Goal: Task Accomplishment & Management: Use online tool/utility

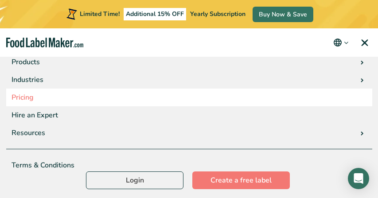
click at [69, 93] on link "Pricing" at bounding box center [189, 98] width 366 height 18
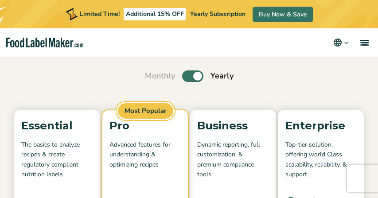
scroll to position [8, 0]
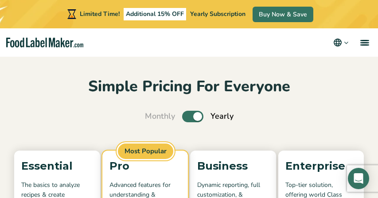
click at [203, 118] on label "Toggle" at bounding box center [192, 117] width 21 height 12
click at [152, 118] on input "Toggle" at bounding box center [150, 116] width 6 height 6
checkbox input "false"
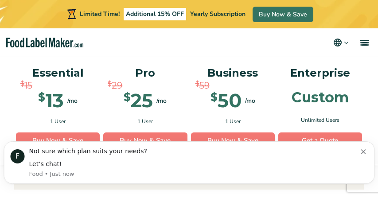
scroll to position [763, 0]
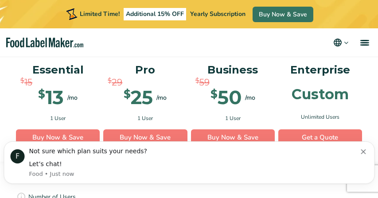
click at [363, 150] on icon "Dismiss notification" at bounding box center [362, 151] width 5 height 5
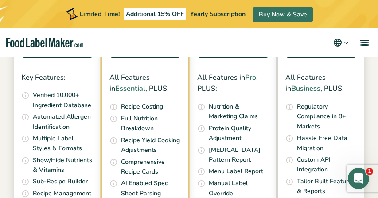
scroll to position [319, 0]
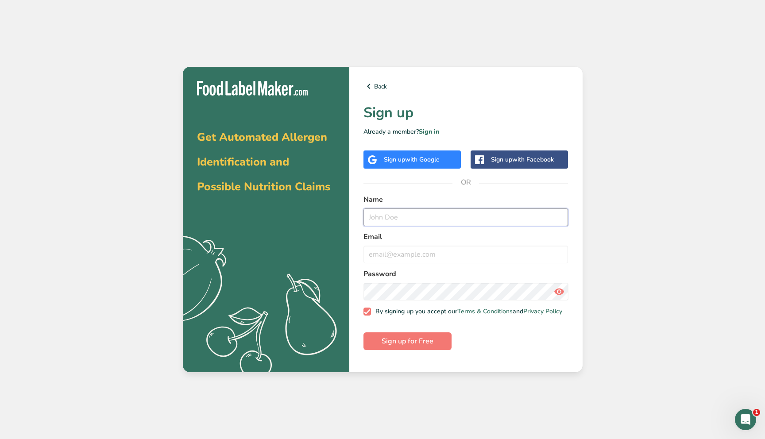
click at [377, 197] on input "text" at bounding box center [465, 218] width 205 height 18
type input "Daischiell Cledera"
type input "daischiell@harinastudio.com"
click at [377, 197] on span "Sign up for Free" at bounding box center [408, 341] width 52 height 11
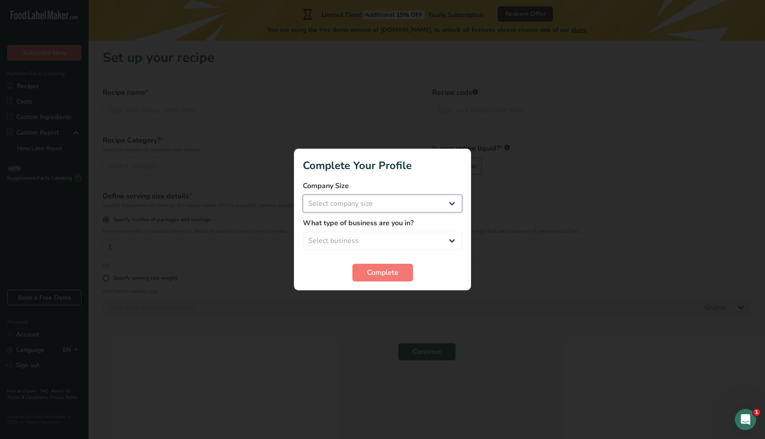
click at [376, 197] on select "Select company size Fewer than 10 Employees 10 to 50 Employees 51 to 500 Employ…" at bounding box center [382, 204] width 159 height 18
select select "1"
click at [363, 197] on select "Select business Packaged Food Manufacturer Restaurant & Cafe Bakery Meal Plans …" at bounding box center [382, 241] width 159 height 18
select select "3"
click at [362, 197] on button "Complete" at bounding box center [382, 273] width 61 height 18
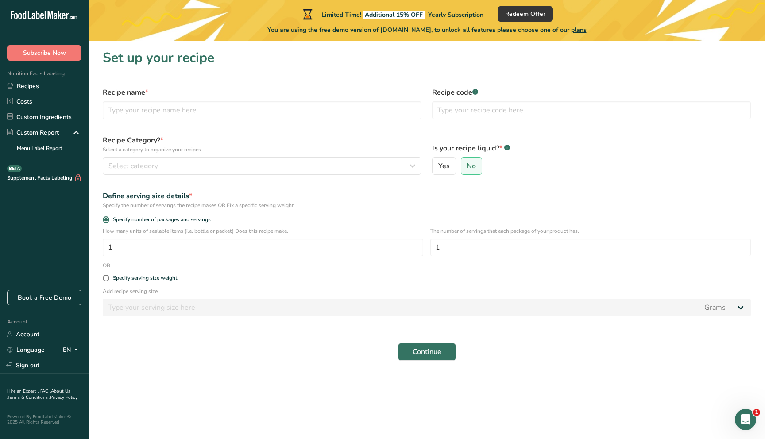
click at [267, 67] on h1 "Set up your recipe" at bounding box center [427, 58] width 648 height 20
click at [160, 111] on input "text" at bounding box center [262, 110] width 319 height 18
type input "Blonde Sourdough"
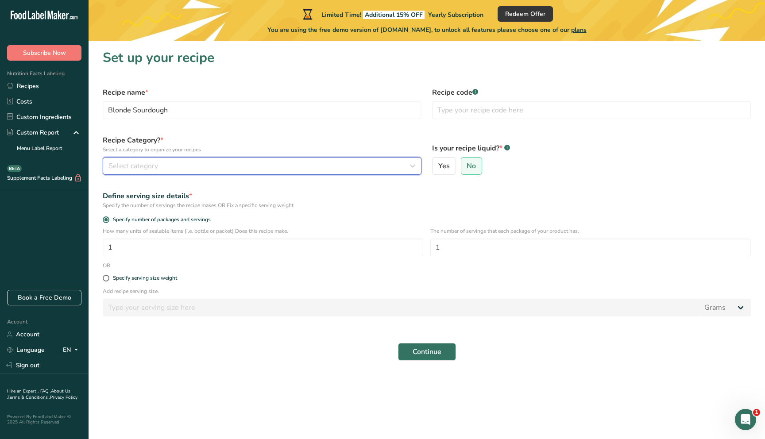
click at [163, 162] on div "Select category" at bounding box center [259, 166] width 302 height 11
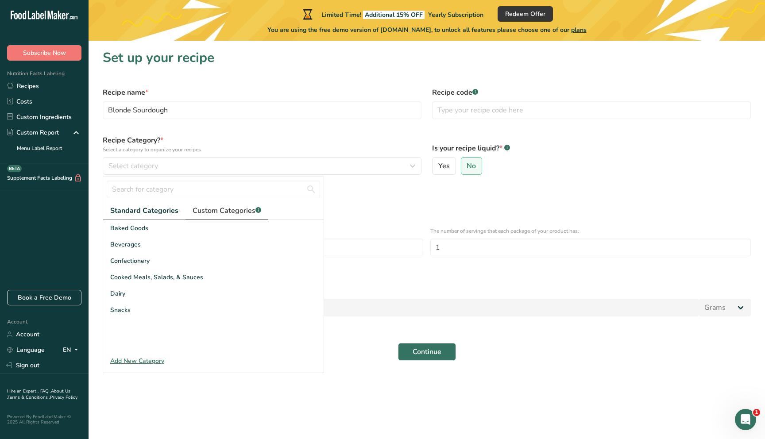
click at [234, 197] on span "Custom Categories .a-a{fill:#347362;}.b-a{fill:#fff;}" at bounding box center [227, 210] width 69 height 11
click at [128, 197] on div "Add New Category" at bounding box center [213, 360] width 220 height 9
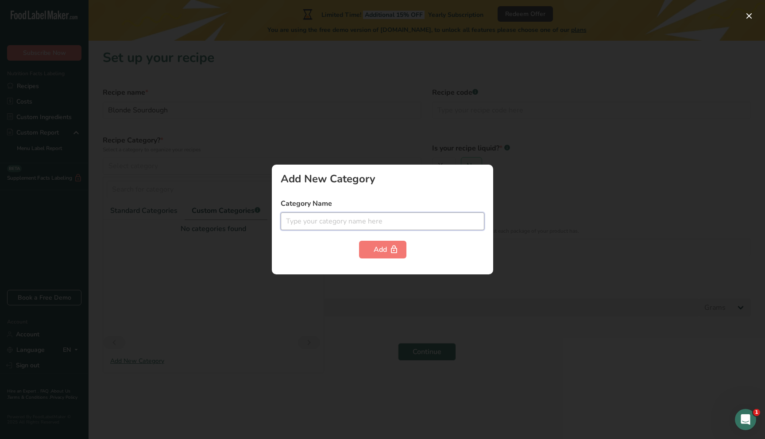
click at [335, 197] on input "text" at bounding box center [383, 222] width 204 height 18
type input "Lean Sourdough"
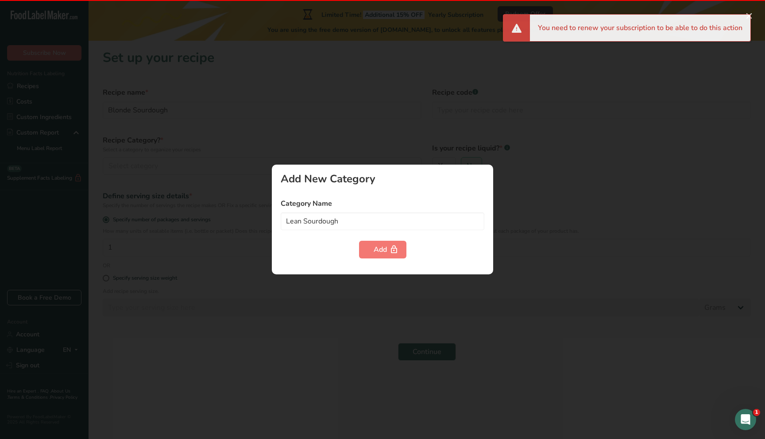
click at [319, 151] on div at bounding box center [382, 219] width 765 height 439
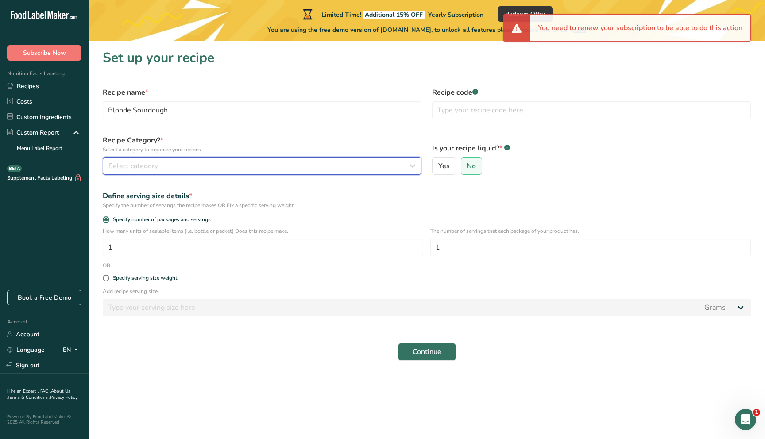
click at [150, 169] on span "Select category" at bounding box center [133, 166] width 50 height 11
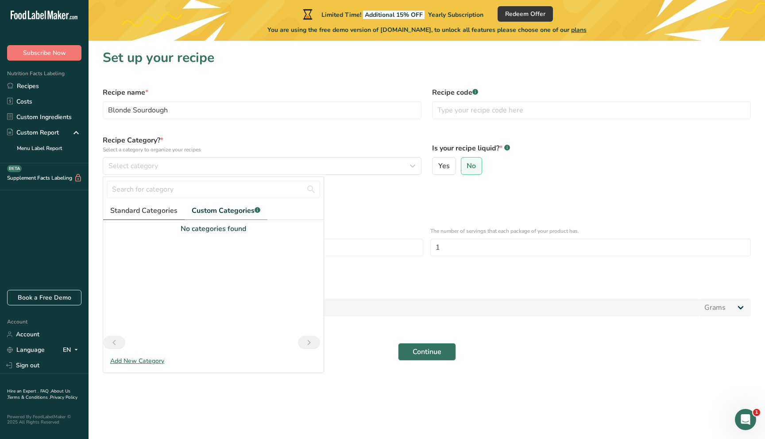
click at [149, 197] on span "Standard Categories" at bounding box center [143, 210] width 67 height 11
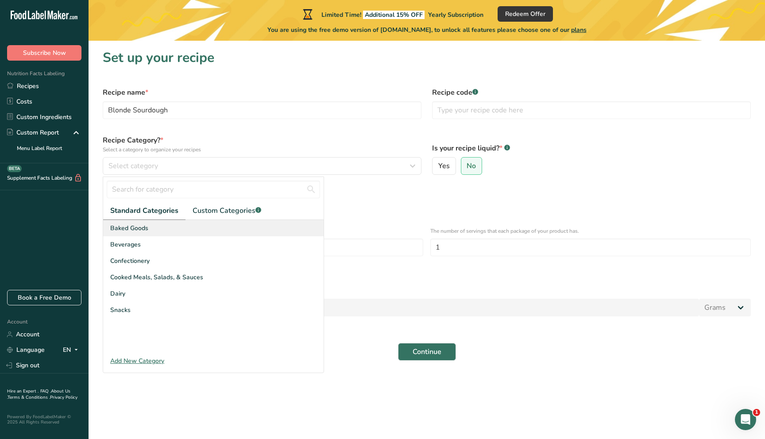
click at [139, 197] on span "Baked Goods" at bounding box center [129, 228] width 38 height 9
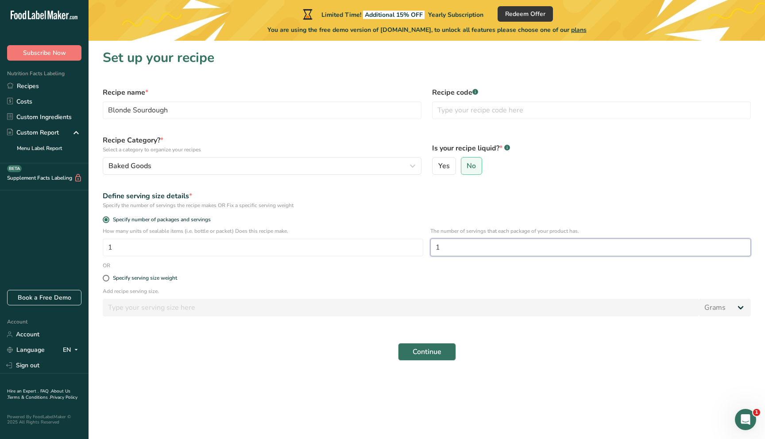
click at [377, 197] on input "1" at bounding box center [590, 248] width 321 height 18
type input "9"
click at [377, 197] on div "Specify serving size weight" at bounding box center [426, 279] width 659 height 18
click at [221, 197] on div "Specify serving size weight" at bounding box center [426, 279] width 659 height 18
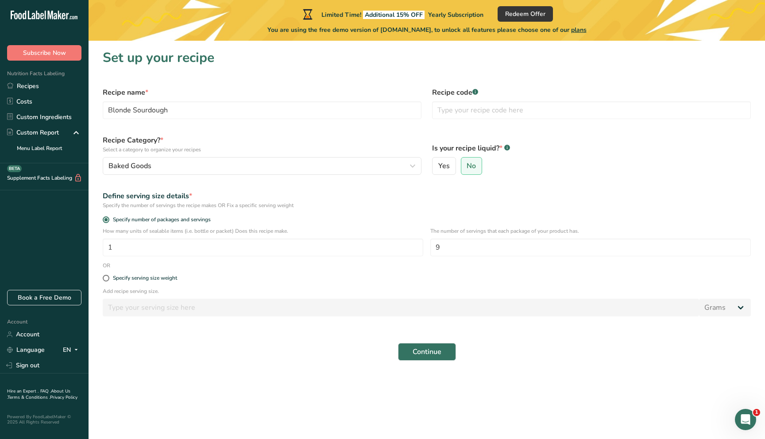
click at [376, 197] on div "Define serving size details *" at bounding box center [427, 196] width 648 height 11
click at [144, 197] on div "Specify serving size weight" at bounding box center [145, 278] width 64 height 7
click at [108, 197] on input "Specify serving size weight" at bounding box center [106, 278] width 6 height 6
radio input "true"
radio input "false"
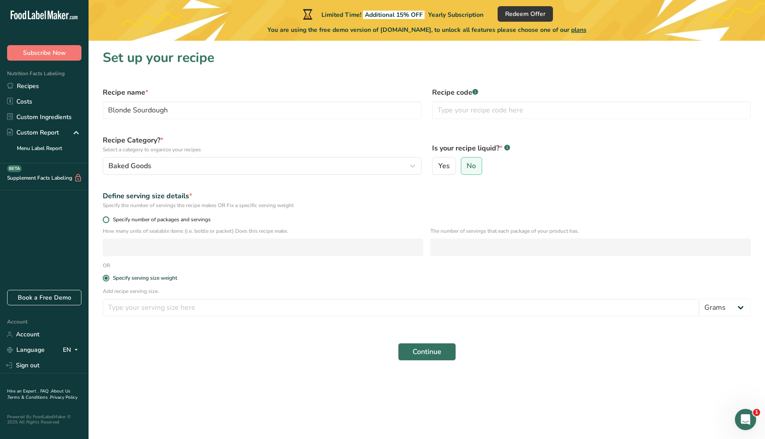
click at [104, 197] on span at bounding box center [106, 219] width 7 height 7
click at [104, 197] on input "Specify number of packages and servings" at bounding box center [106, 220] width 6 height 6
radio input "true"
radio input "false"
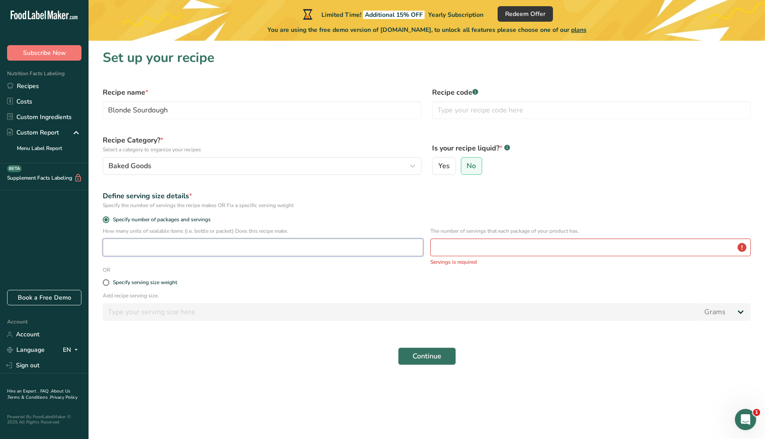
click at [196, 197] on input "number" at bounding box center [263, 248] width 321 height 18
type input "1"
type input "9"
click at [377, 197] on button "Continue" at bounding box center [427, 352] width 58 height 18
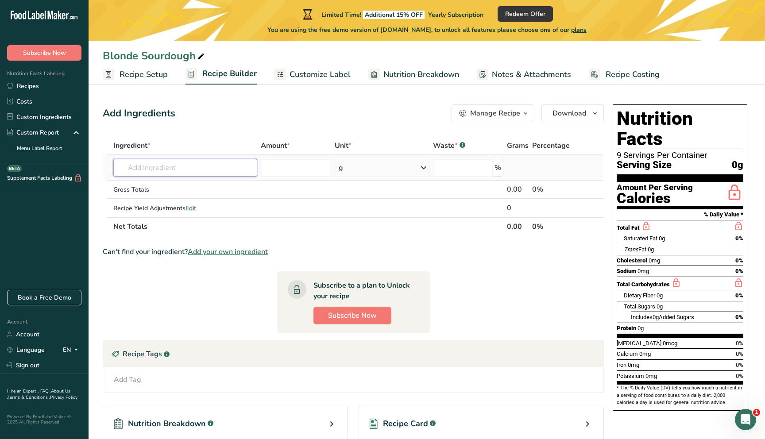
click at [183, 176] on input "text" at bounding box center [185, 168] width 144 height 18
type input "B"
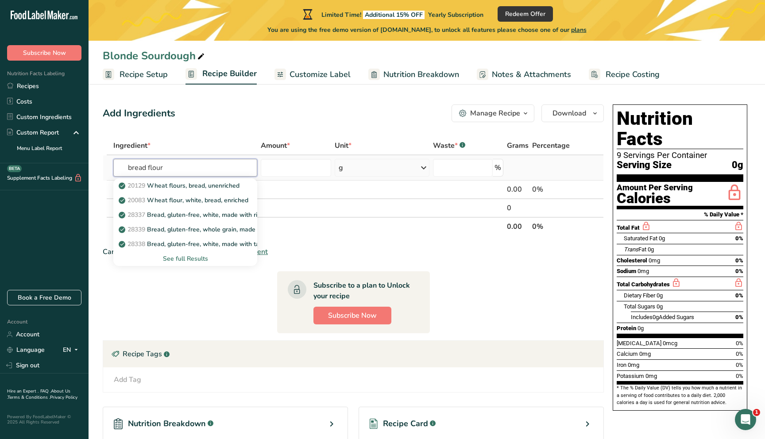
type input "bread flour"
click at [188, 197] on div "See full Results" at bounding box center [185, 258] width 130 height 9
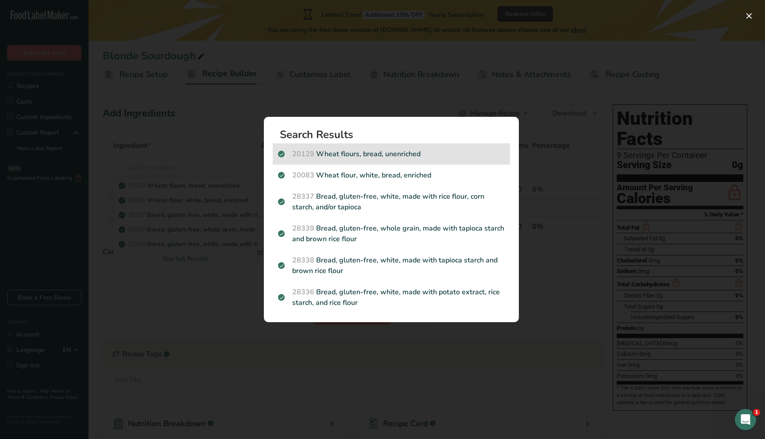
click at [377, 156] on p "20129 Wheat flours, bread, unenriched" at bounding box center [391, 154] width 227 height 11
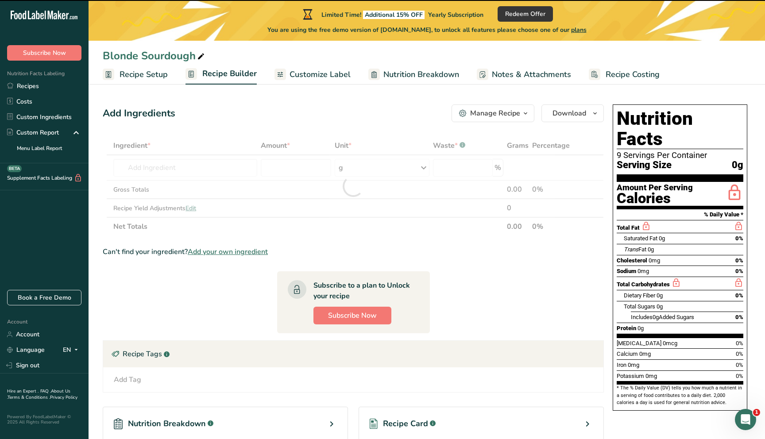
type input "0"
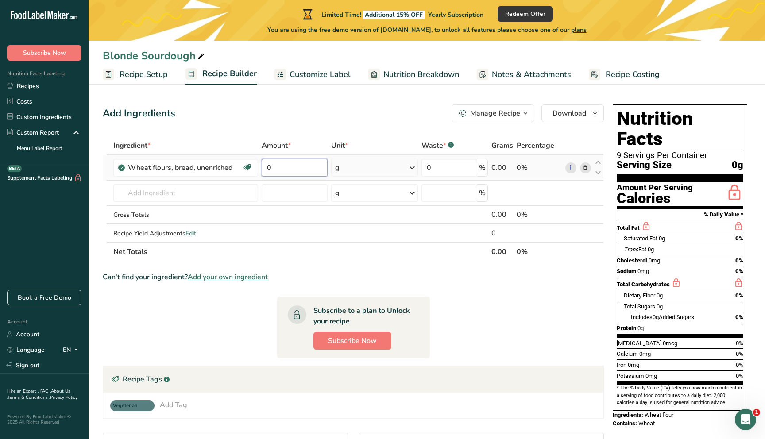
click at [286, 169] on input "0" at bounding box center [295, 168] width 66 height 18
type input "332"
click at [369, 114] on div "Add Ingredients Manage Recipe Delete Recipe Duplicate Recipe Scale Recipe Save …" at bounding box center [353, 113] width 501 height 18
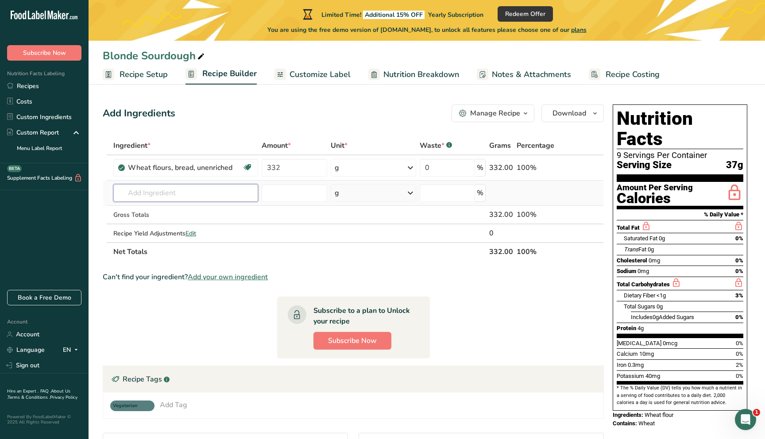
click at [152, 192] on input "text" at bounding box center [185, 193] width 145 height 18
click at [150, 195] on input "text" at bounding box center [185, 193] width 145 height 18
click at [172, 197] on p "20080 Wheat flour, whole-grain" at bounding box center [170, 210] width 100 height 9
type input "Wheat flour, whole-grain"
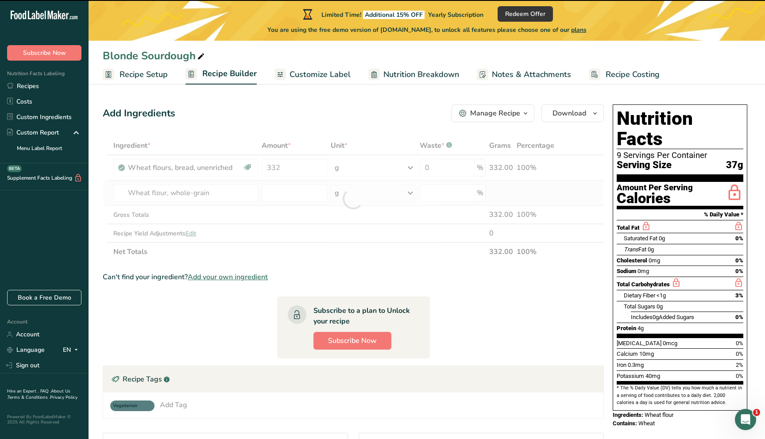
type input "0"
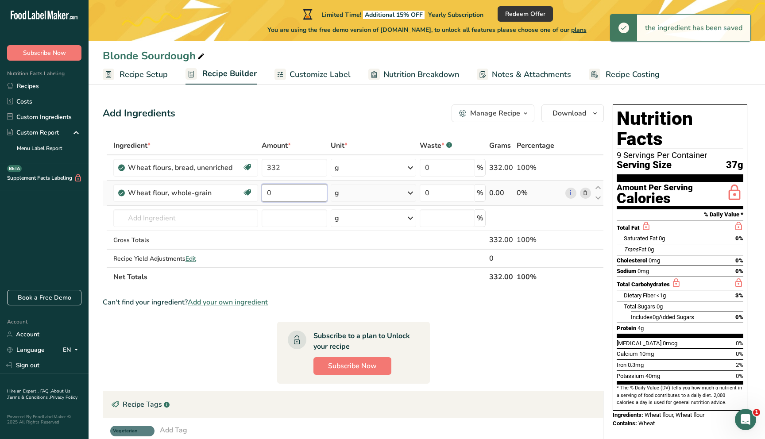
click at [284, 194] on input "0" at bounding box center [295, 193] width 66 height 18
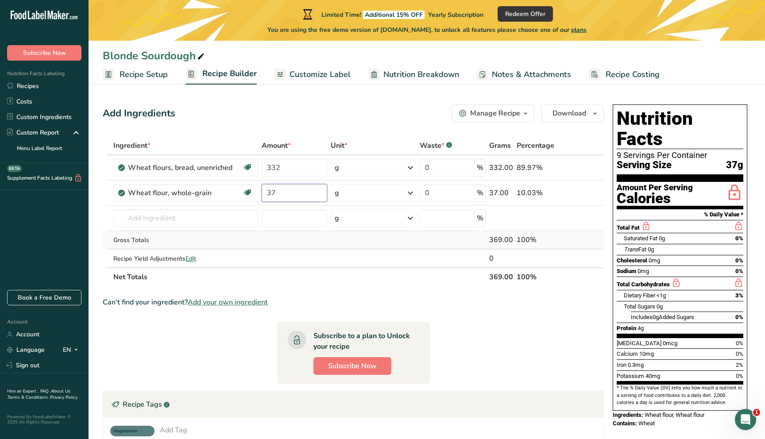
type input "37"
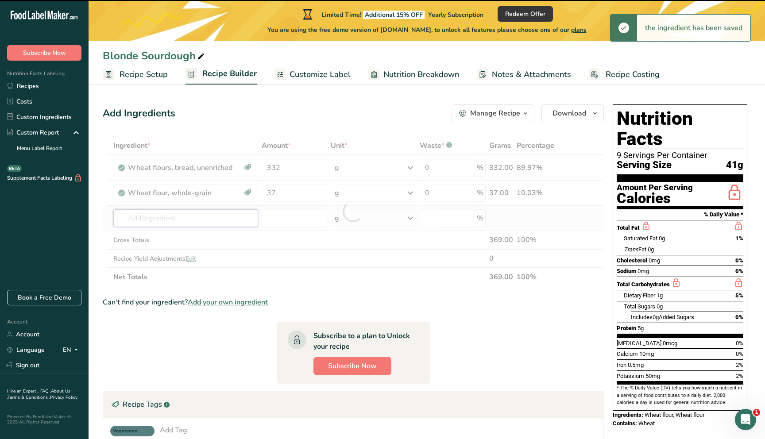
click at [147, 197] on div "Ingredient * Amount * Unit * Waste * .a-a{fill:#347362;}.b-a{fill:#fff;} Grams …" at bounding box center [353, 211] width 501 height 150
type input "ma"
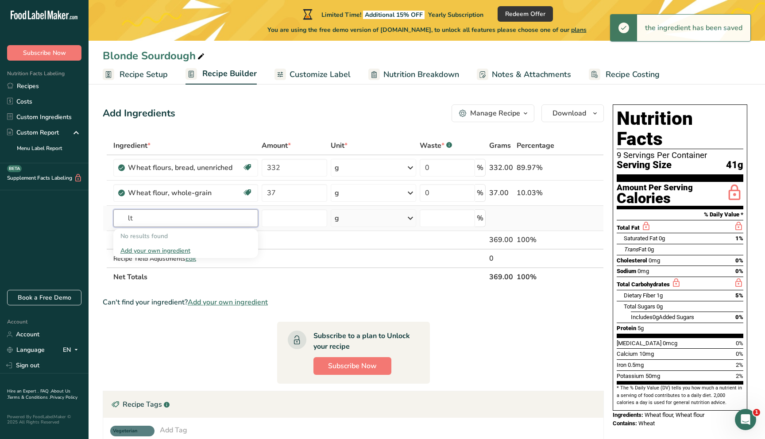
type input "l"
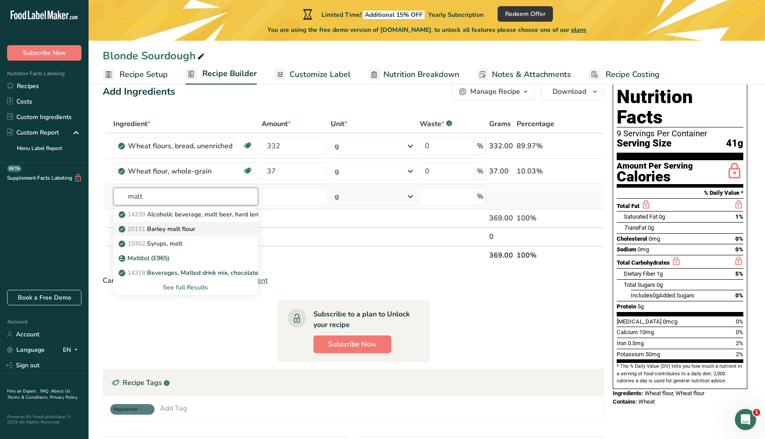
scroll to position [24, 0]
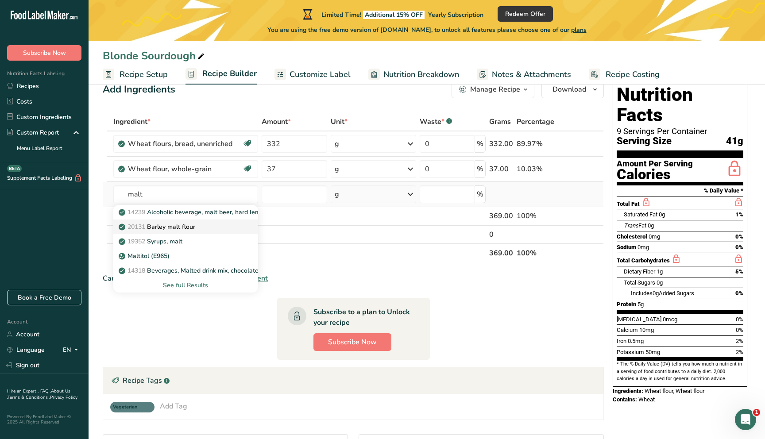
click at [193, 197] on p "20131 Barley malt flour" at bounding box center [157, 226] width 75 height 9
type input "Barley malt flour"
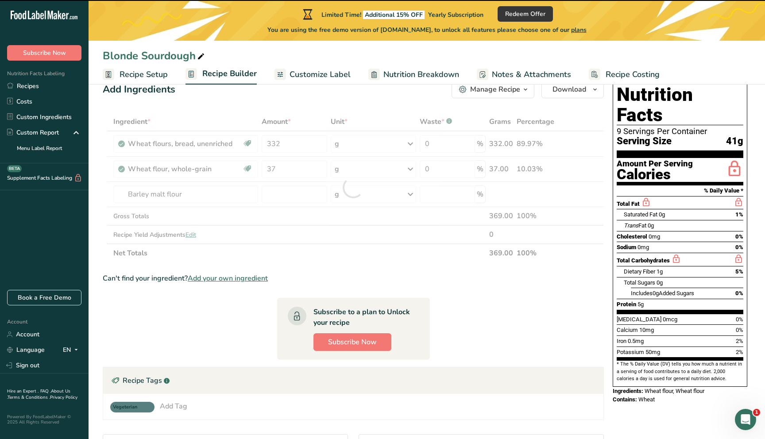
type input "0"
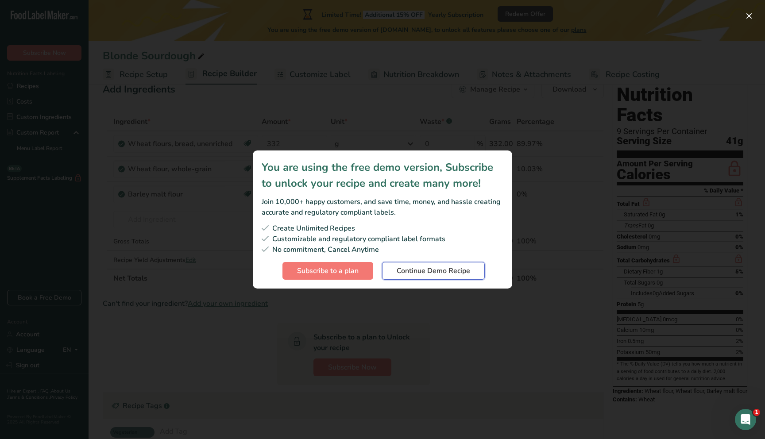
click at [377, 197] on span "Continue Demo Recipe" at bounding box center [433, 271] width 73 height 11
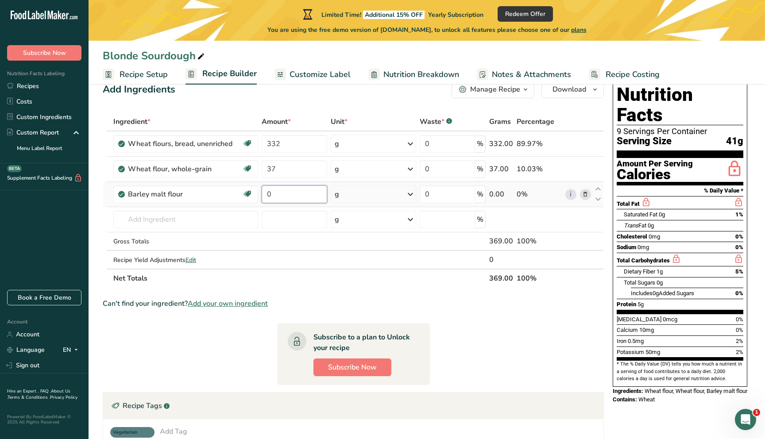
click at [292, 197] on input "0" at bounding box center [295, 195] width 66 height 18
type input "1"
type input "2"
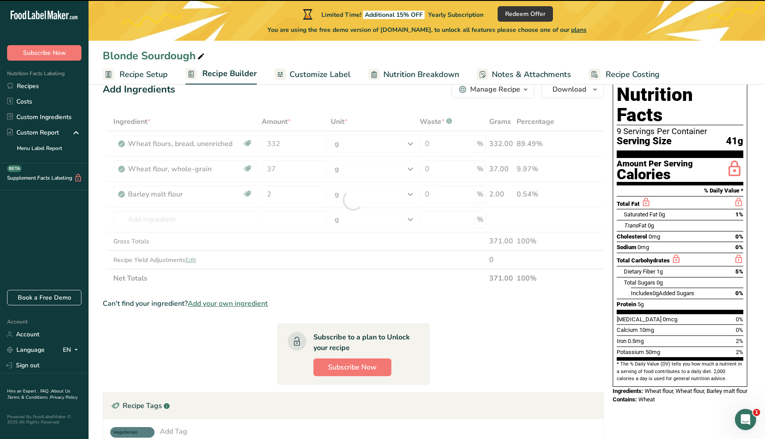
click at [139, 197] on div at bounding box center [353, 199] width 501 height 175
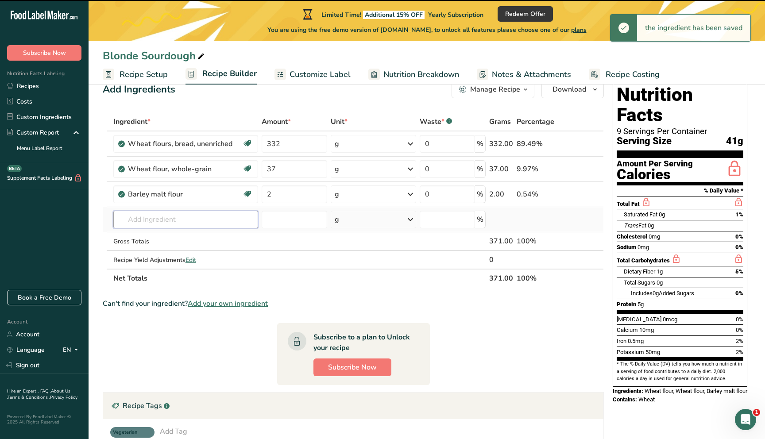
click at [144, 197] on input "text" at bounding box center [185, 220] width 145 height 18
type input "wa"
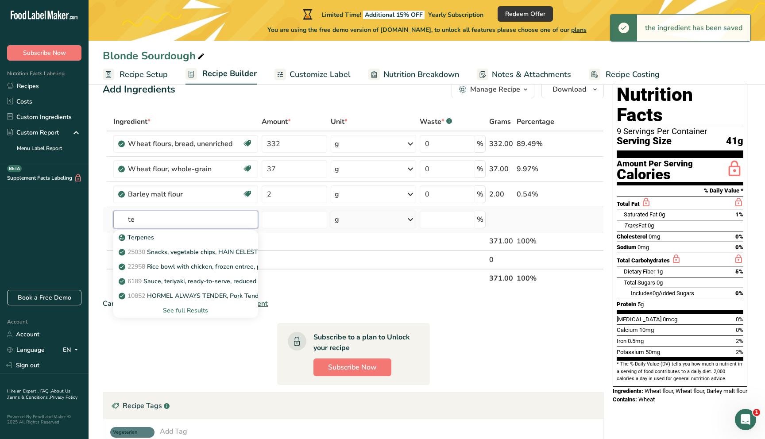
type input "t"
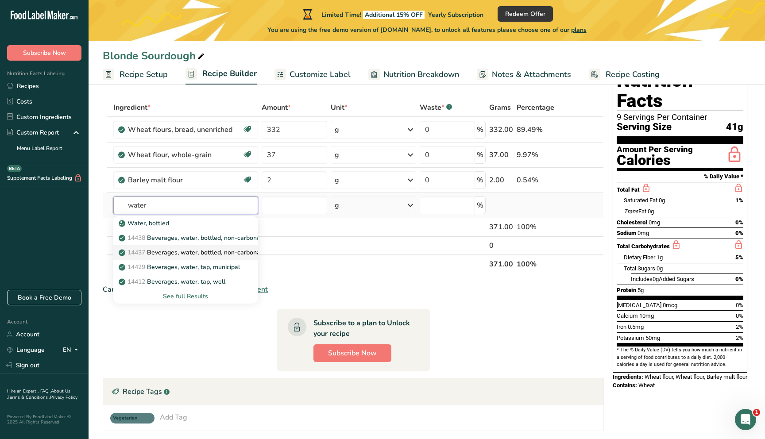
scroll to position [39, 0]
type input "water"
click at [190, 197] on div "See full Results" at bounding box center [185, 295] width 131 height 9
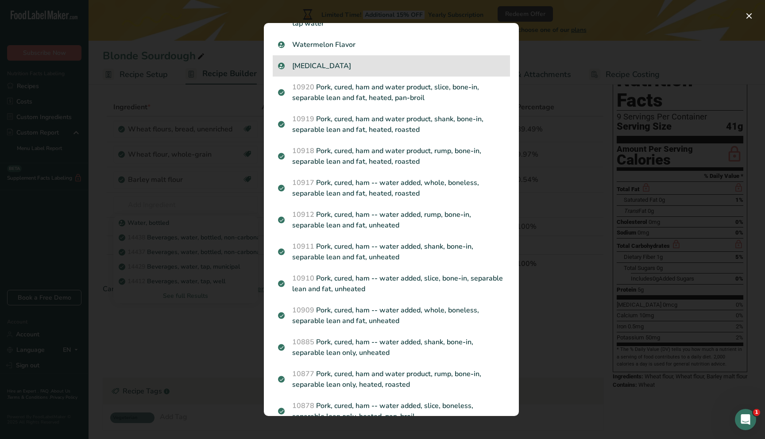
scroll to position [0, 0]
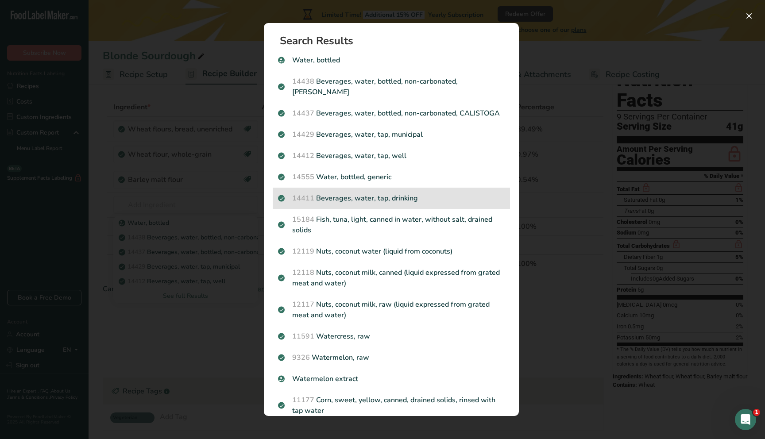
click at [357, 197] on p "14411 Beverages, water, tap, drinking" at bounding box center [391, 198] width 227 height 11
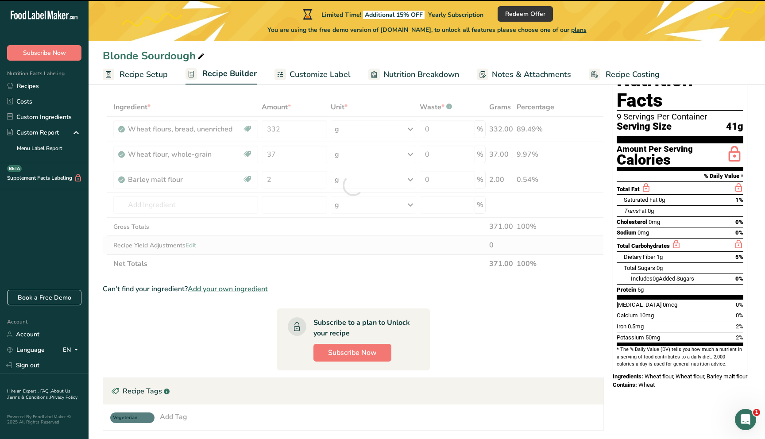
type input "0"
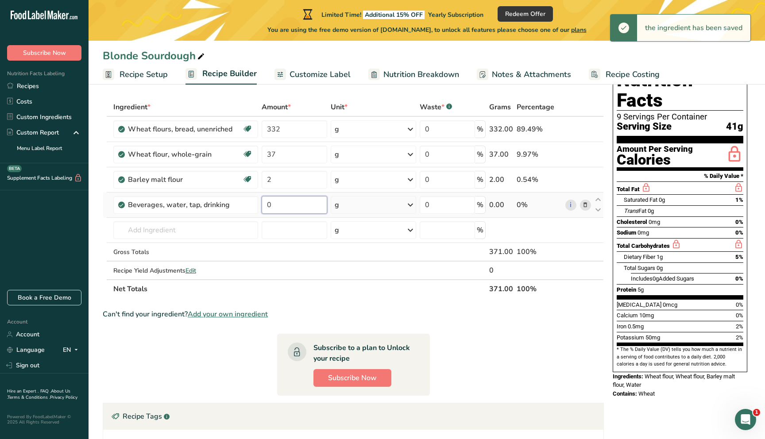
click at [294, 197] on input "0" at bounding box center [295, 205] width 66 height 18
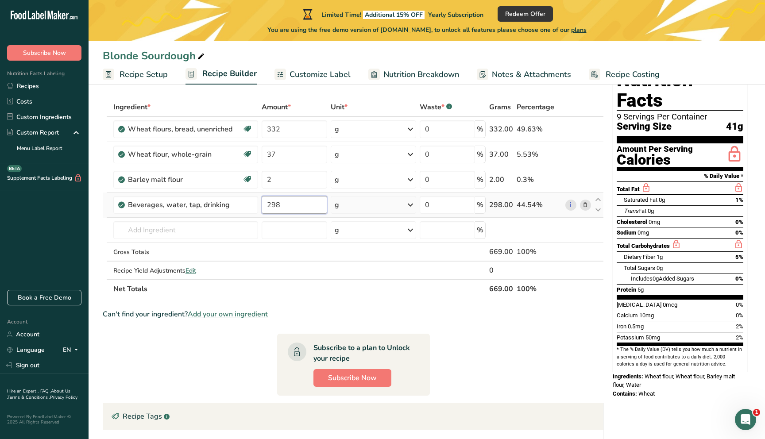
type input "298"
click at [144, 197] on input "text" at bounding box center [185, 230] width 145 height 18
click at [290, 141] on td "332" at bounding box center [294, 129] width 69 height 25
click at [284, 128] on input "332" at bounding box center [295, 129] width 66 height 18
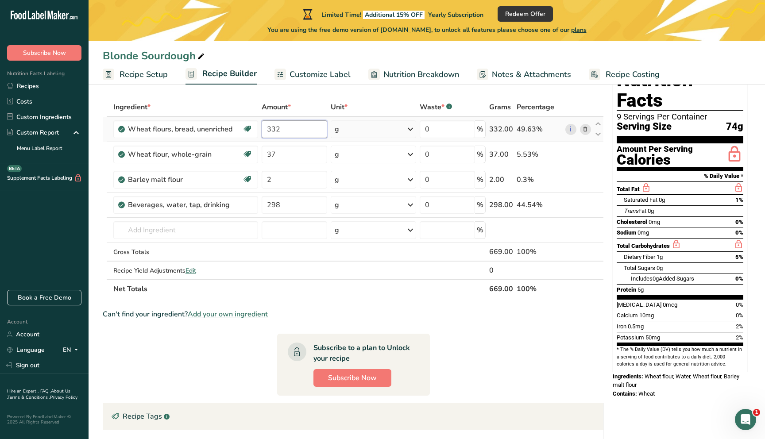
click at [284, 128] on input "332" at bounding box center [295, 129] width 66 height 18
click at [285, 121] on input "369" at bounding box center [295, 129] width 66 height 18
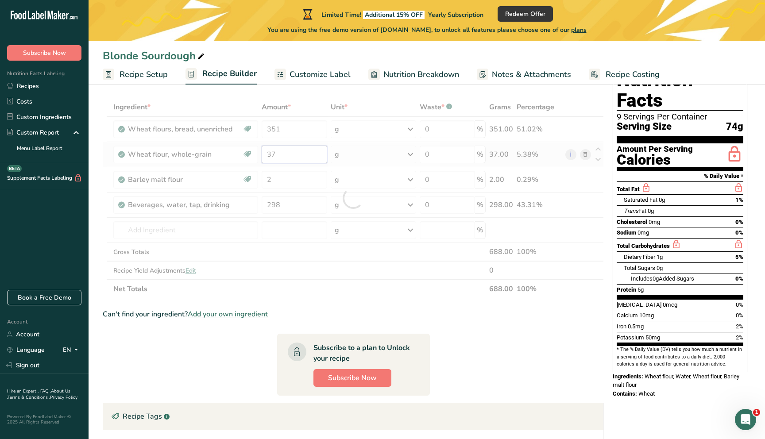
click at [286, 151] on div "Ingredient * Amount * Unit * Waste * .a-a{fill:#347362;}.b-a{fill:#fff;} Grams …" at bounding box center [353, 198] width 501 height 201
click at [286, 151] on div at bounding box center [353, 198] width 501 height 201
type input "351"
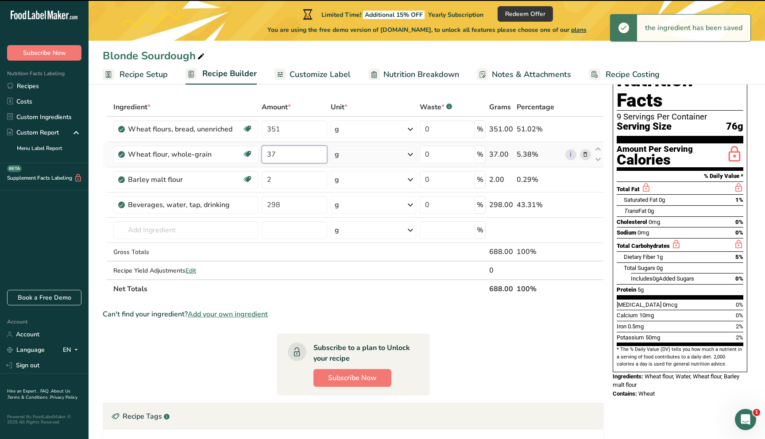
click at [278, 155] on input "37" at bounding box center [295, 155] width 66 height 18
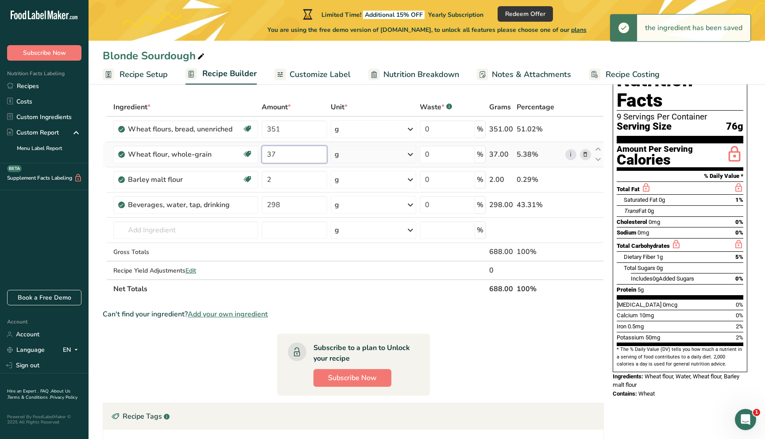
click at [278, 155] on input "37" at bounding box center [295, 155] width 66 height 18
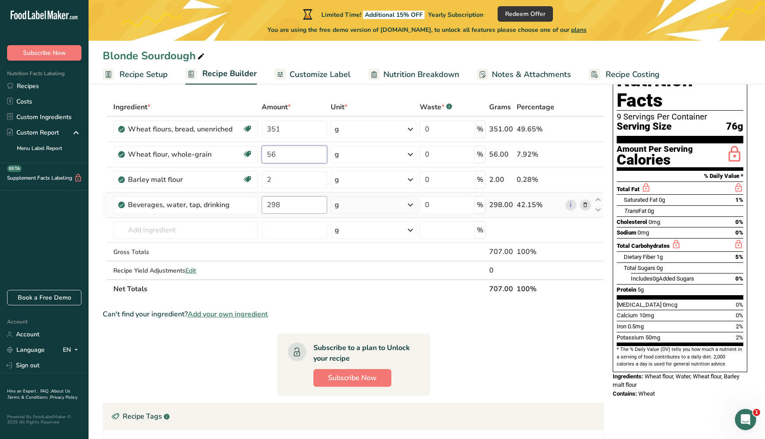
type input "56"
click at [288, 197] on div "Ingredient * Amount * Unit * Waste * .a-a{fill:#347362;}.b-a{fill:#fff;} Grams …" at bounding box center [353, 198] width 501 height 201
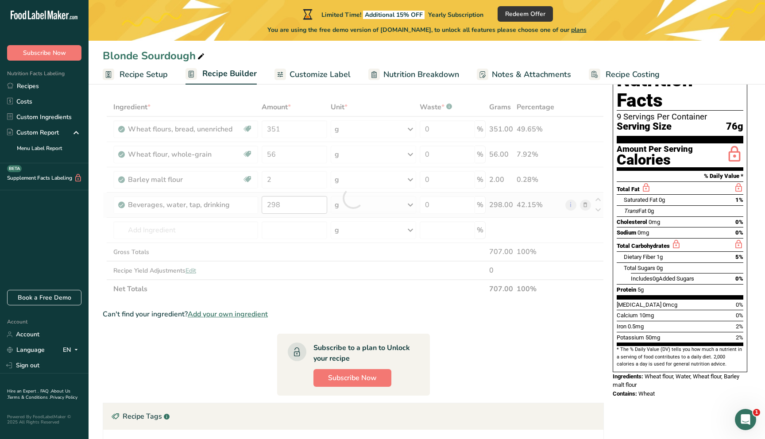
click at [288, 197] on div at bounding box center [353, 198] width 501 height 201
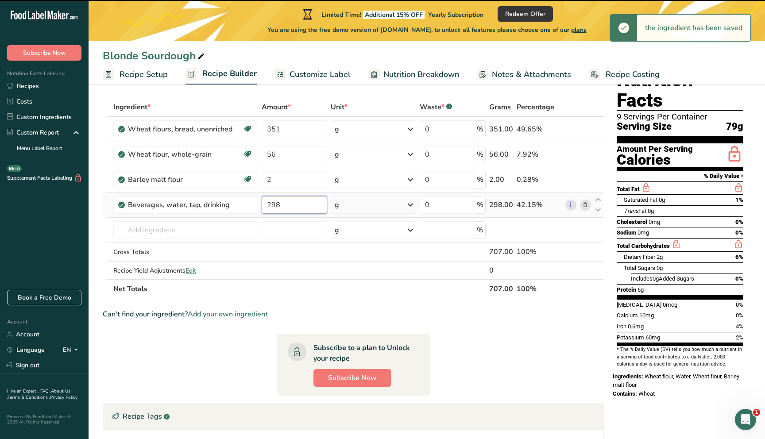
click at [288, 197] on input "298" at bounding box center [295, 205] width 66 height 18
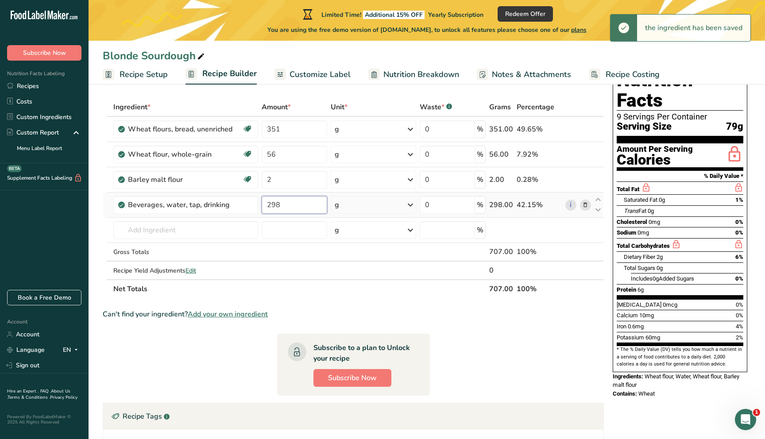
click at [288, 197] on input "298" at bounding box center [295, 205] width 66 height 18
type input "335"
click at [268, 197] on section "Ingredient * Amount * Unit * Waste * .a-a{fill:#347362;}.b-a{fill:#fff;} Grams …" at bounding box center [353, 344] width 501 height 492
click at [150, 197] on input "text" at bounding box center [185, 230] width 145 height 18
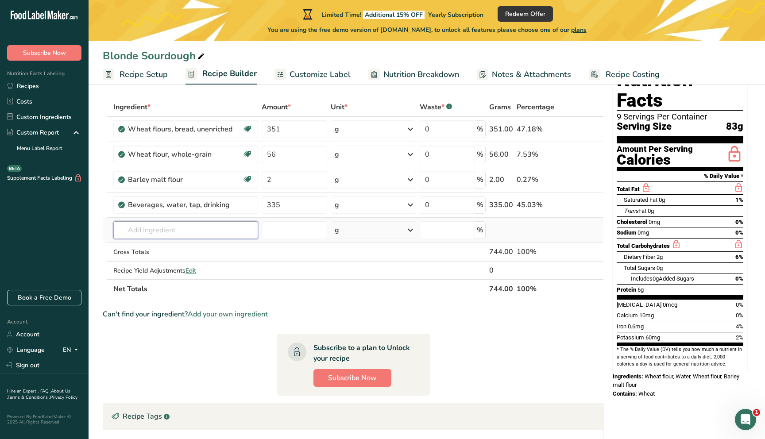
click at [146, 197] on input "text" at bounding box center [185, 230] width 145 height 18
type input "sea salt"
click at [155, 197] on div "Sea Salt" at bounding box center [178, 248] width 116 height 9
type input "Sea Salt"
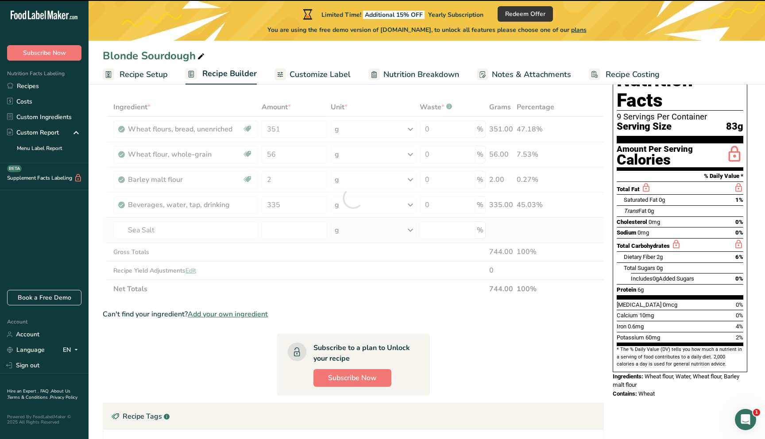
type input "0"
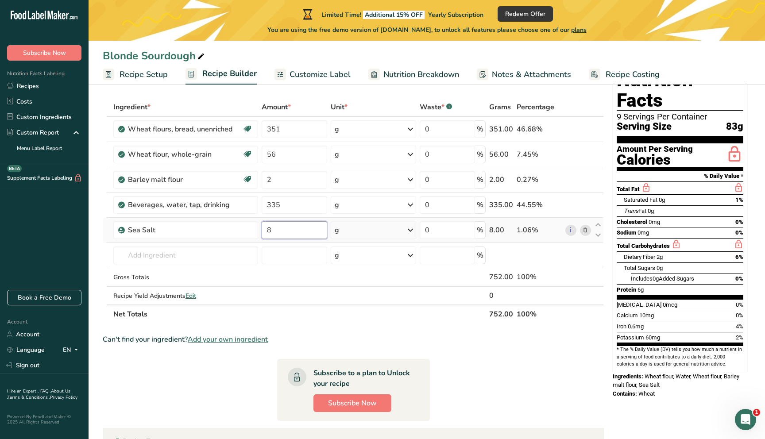
type input "8"
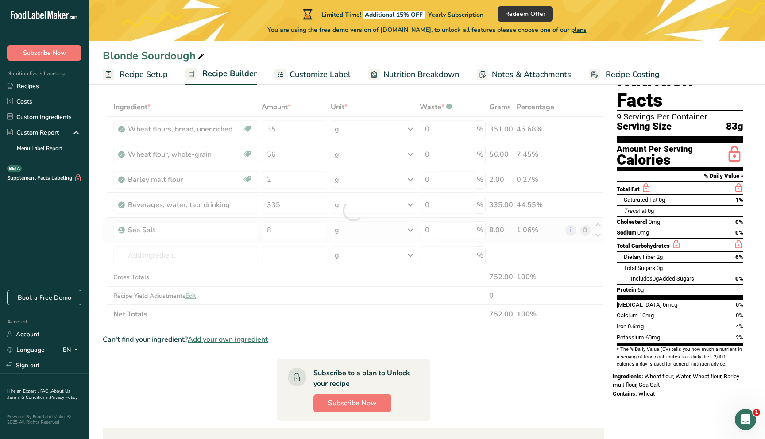
click at [171, 197] on section "Ingredient * Amount * Unit * Waste * .a-a{fill:#347362;}.b-a{fill:#fff;} Grams …" at bounding box center [353, 356] width 501 height 517
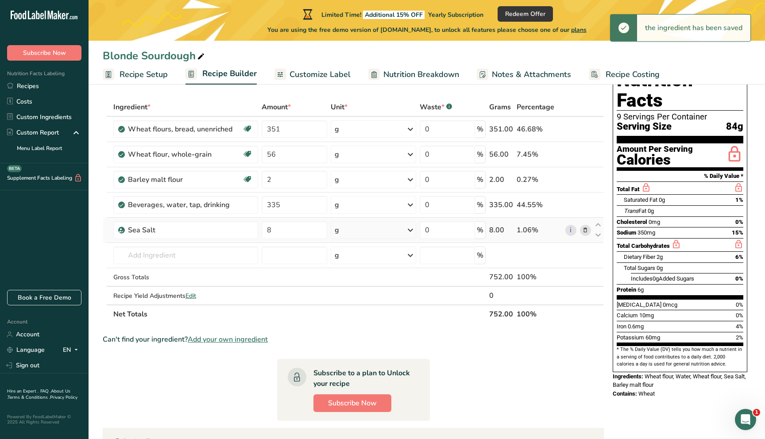
click at [171, 197] on section "Ingredient * Amount * Unit * Waste * .a-a{fill:#347362;}.b-a{fill:#fff;} Grams …" at bounding box center [353, 356] width 501 height 517
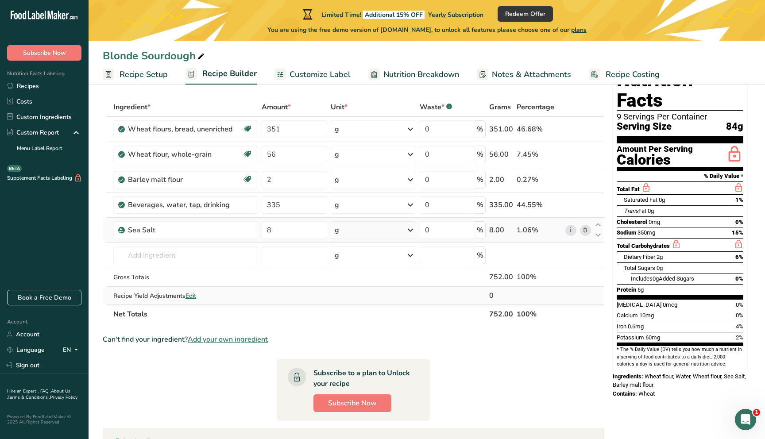
click at [194, 197] on span "Edit" at bounding box center [191, 296] width 11 height 8
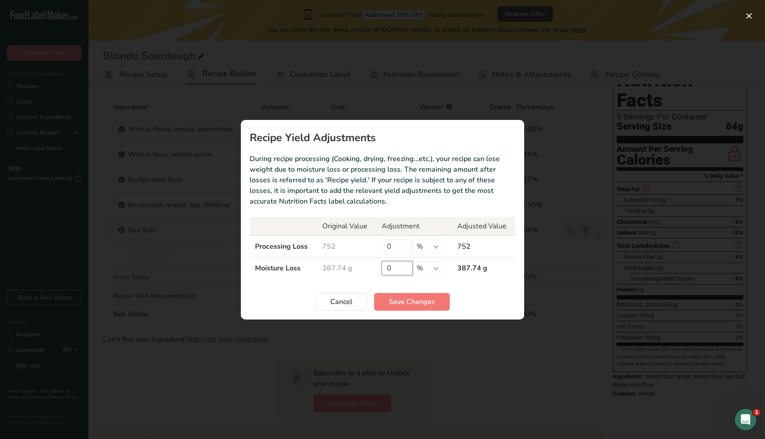
click at [377, 197] on input "0" at bounding box center [397, 268] width 31 height 14
click at [377, 197] on input "0" at bounding box center [397, 247] width 31 height 14
click at [377, 197] on select "% g kg mg mcg lb oz" at bounding box center [428, 247] width 30 height 14
select select "0"
click at [377, 197] on input "0" at bounding box center [397, 247] width 31 height 14
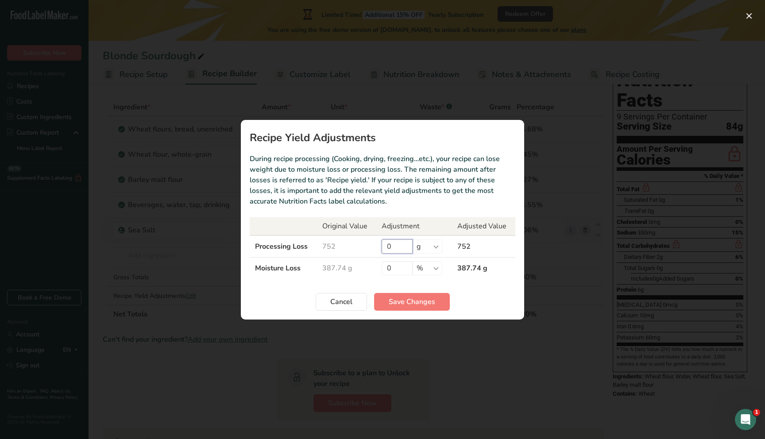
click at [377, 197] on input "0" at bounding box center [397, 247] width 31 height 14
type input "137"
click at [377, 197] on section "Recipe Yield Adjustments During recipe processing (Cooking, drying, freezing…et…" at bounding box center [382, 220] width 283 height 200
click at [377, 197] on input "137" at bounding box center [397, 247] width 31 height 14
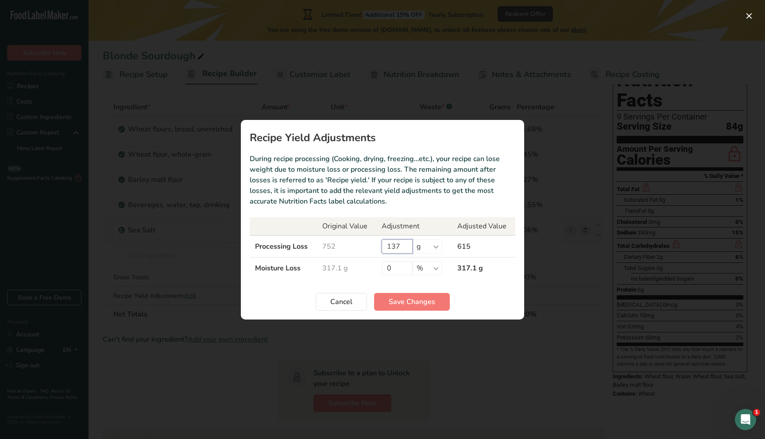
click at [377, 197] on input "137" at bounding box center [397, 247] width 31 height 14
click at [377, 197] on input "0" at bounding box center [397, 268] width 31 height 14
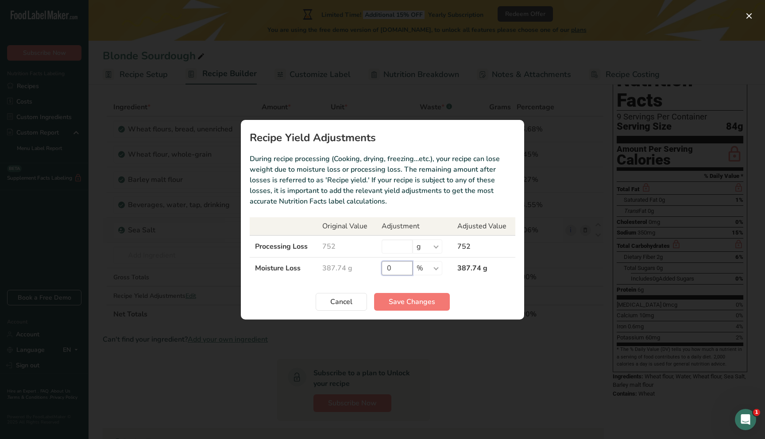
paste input "137"
type input "1"
click at [377, 197] on select "% g kg mg mcg lb oz" at bounding box center [428, 268] width 30 height 14
select select "0"
click at [377, 197] on input "Recipe yield modal" at bounding box center [397, 268] width 31 height 14
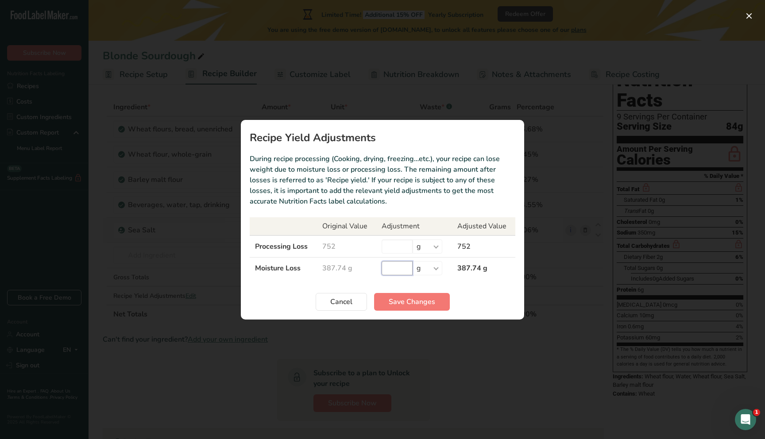
paste input "137"
type input "137"
click at [377, 197] on section "Recipe Yield Adjustments During recipe processing (Cooking, drying, freezing…et…" at bounding box center [382, 220] width 283 height 200
click at [377, 197] on input "137" at bounding box center [397, 268] width 31 height 14
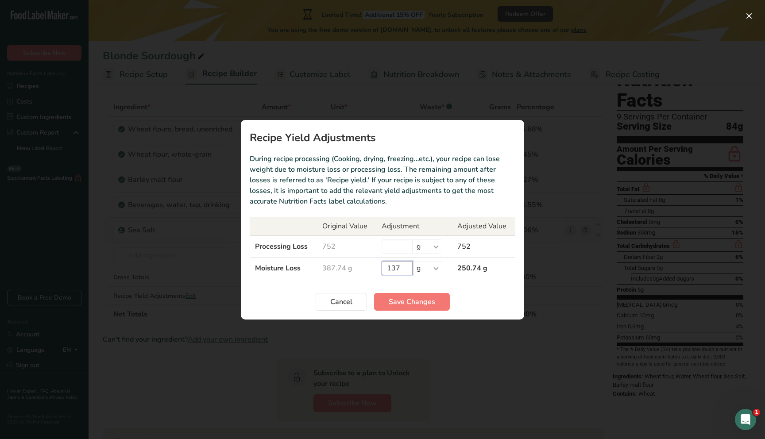
click at [377, 197] on input "137" at bounding box center [397, 268] width 31 height 14
click at [377, 197] on input "Recipe yield modal" at bounding box center [397, 247] width 31 height 14
paste input "137"
type input "137"
click at [377, 197] on div "Cancel Save Changes" at bounding box center [383, 302] width 266 height 18
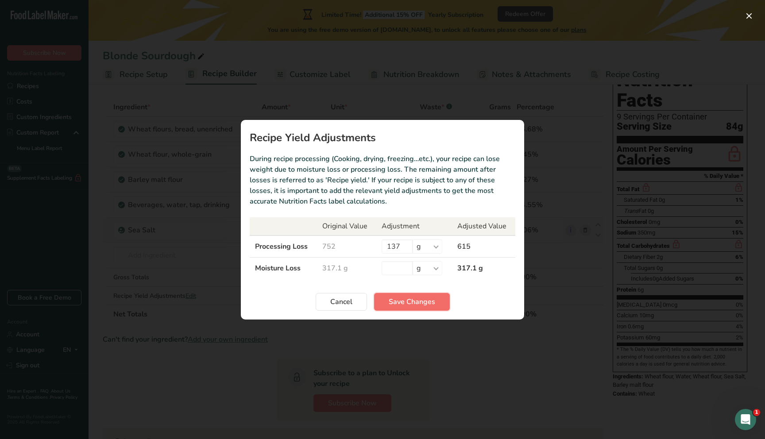
click at [377, 197] on button "Save Changes" at bounding box center [412, 302] width 76 height 18
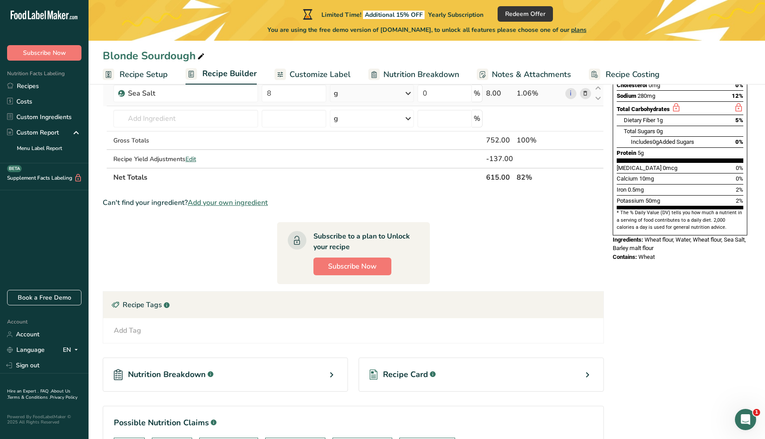
scroll to position [243, 0]
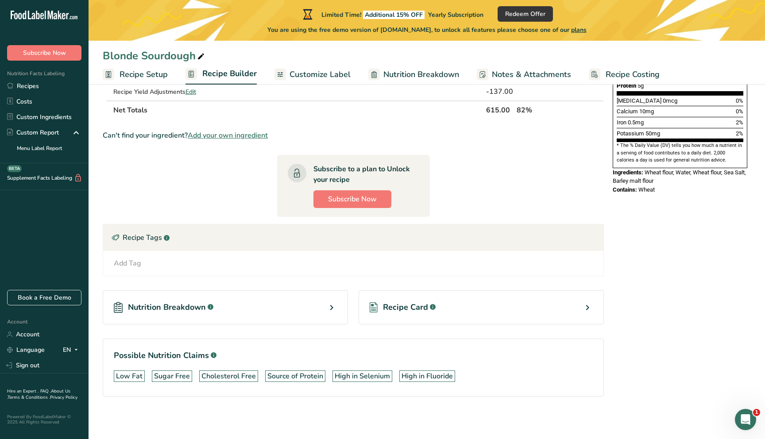
click at [332, 197] on icon at bounding box center [331, 308] width 11 height 16
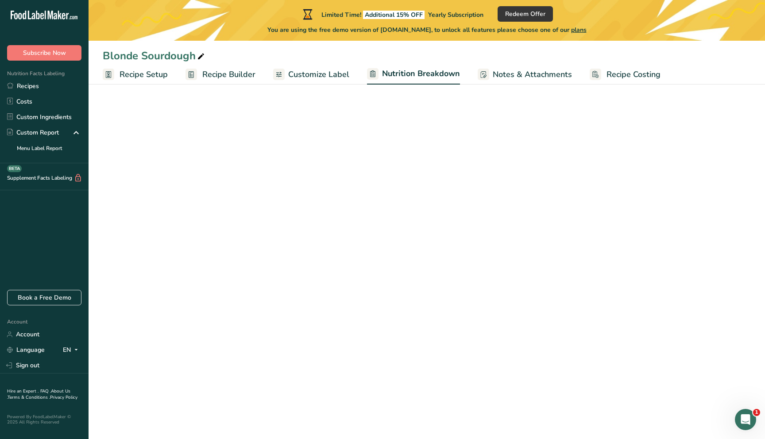
select select "Calories"
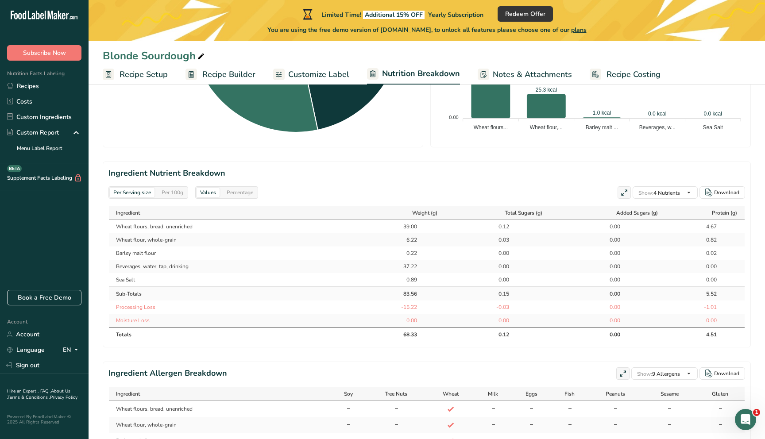
scroll to position [332, 0]
click at [177, 192] on div "Per 100g" at bounding box center [172, 191] width 29 height 10
click at [141, 187] on div "Per Serving size" at bounding box center [132, 191] width 45 height 10
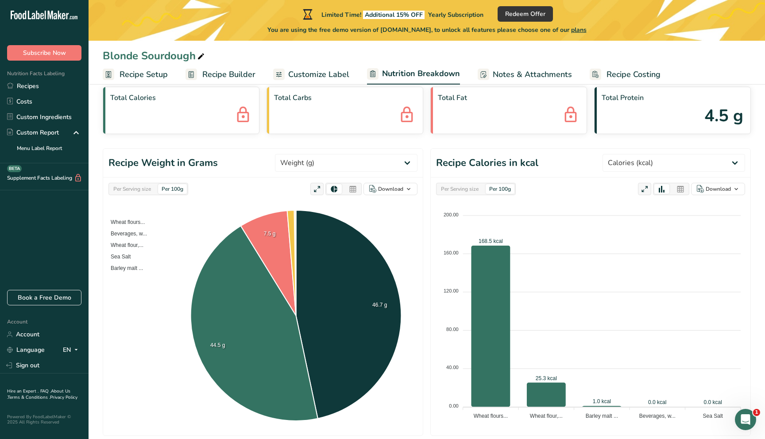
scroll to position [0, 0]
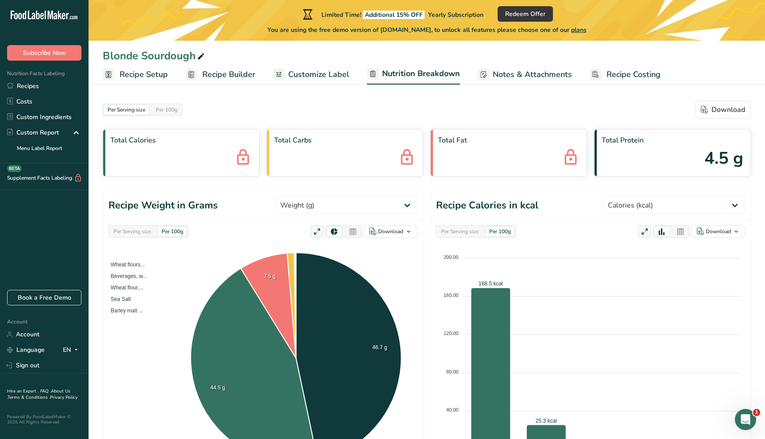
click at [157, 81] on link "Recipe Setup" at bounding box center [135, 75] width 65 height 20
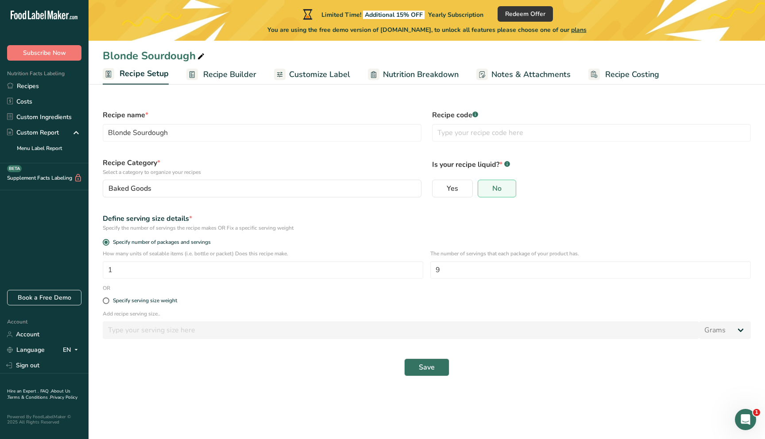
click at [239, 73] on span "Recipe Builder" at bounding box center [229, 75] width 53 height 12
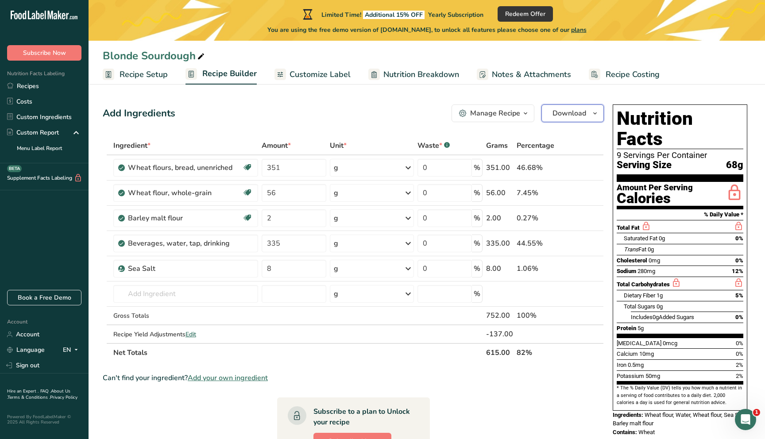
click at [377, 118] on span "Download" at bounding box center [570, 113] width 34 height 11
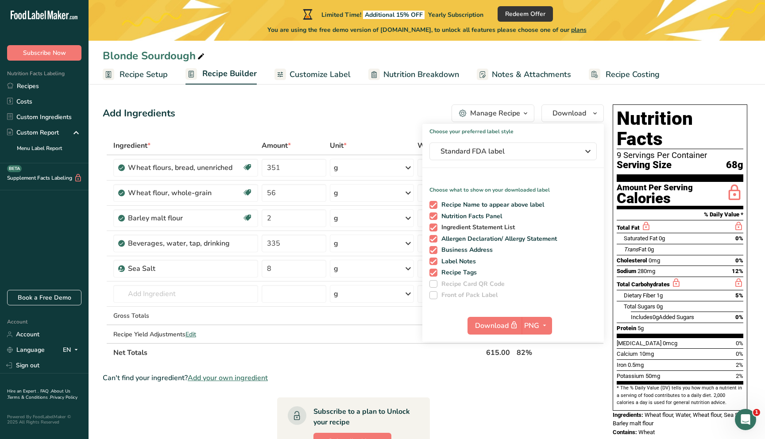
click at [377, 197] on span "Ingredient Statement List" at bounding box center [476, 228] width 78 height 8
click at [377, 197] on input "Ingredient Statement List" at bounding box center [432, 227] width 6 height 6
click at [377, 197] on span "Ingredient Statement List" at bounding box center [476, 228] width 78 height 8
click at [377, 197] on input "Ingredient Statement List" at bounding box center [432, 227] width 6 height 6
checkbox input "true"
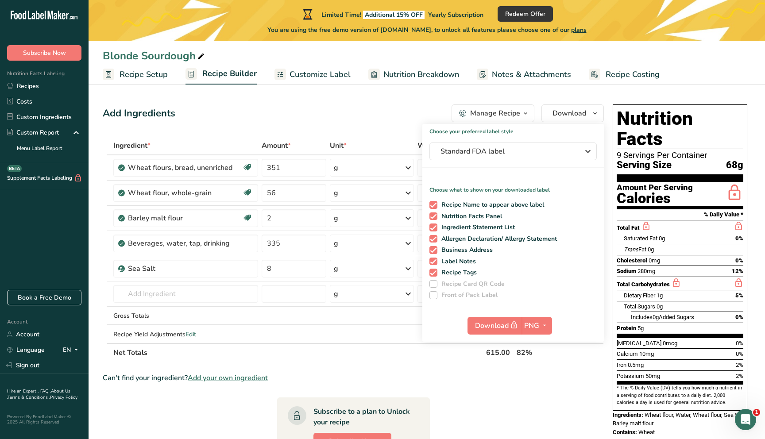
click at [377, 197] on section "Ingredient * Amount * Unit * Waste * .a-a{fill:#347362;}.b-a{fill:#fff;} Grams …" at bounding box center [353, 394] width 501 height 517
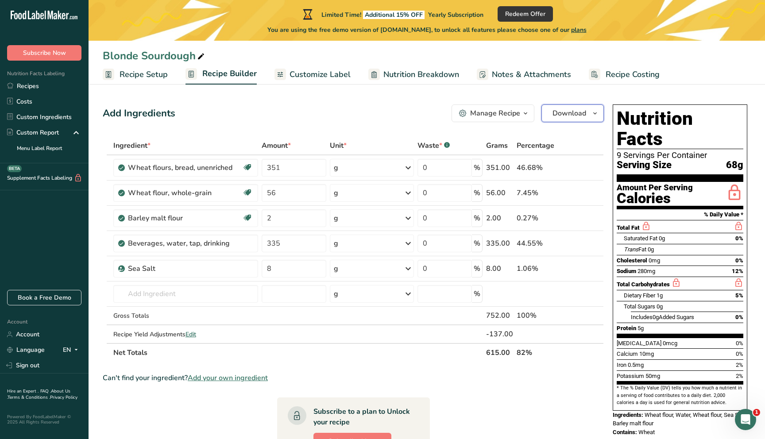
click at [377, 121] on button "Download" at bounding box center [572, 113] width 62 height 18
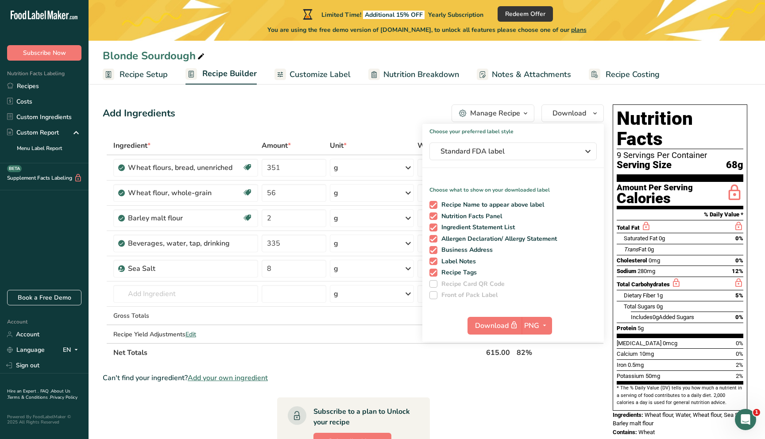
click at [377, 113] on div "Add Ingredients Manage Recipe Delete Recipe Duplicate Recipe Scale Recipe Save …" at bounding box center [353, 113] width 501 height 18
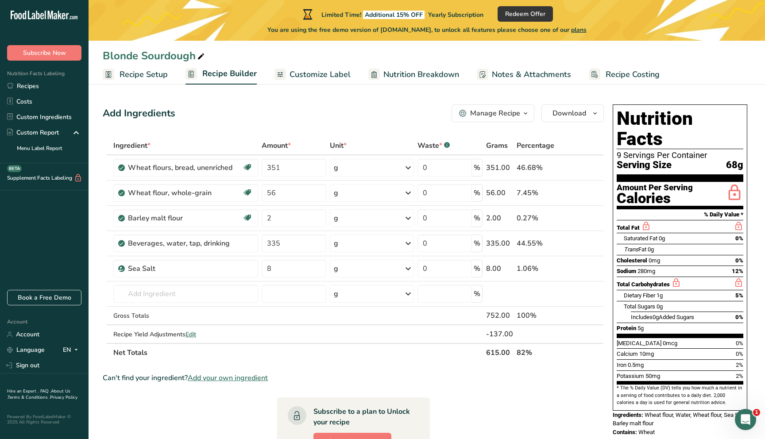
click at [377, 111] on div "Manage Recipe" at bounding box center [495, 113] width 50 height 11
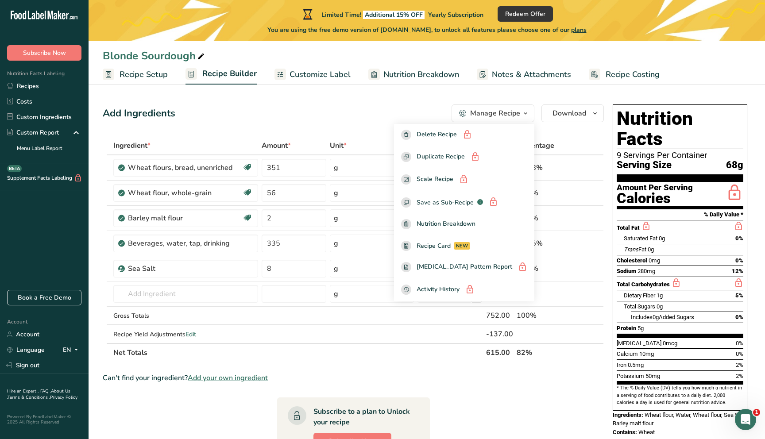
click at [377, 111] on div "Add Ingredients Manage Recipe Delete Recipe Duplicate Recipe Scale Recipe Save …" at bounding box center [353, 113] width 501 height 18
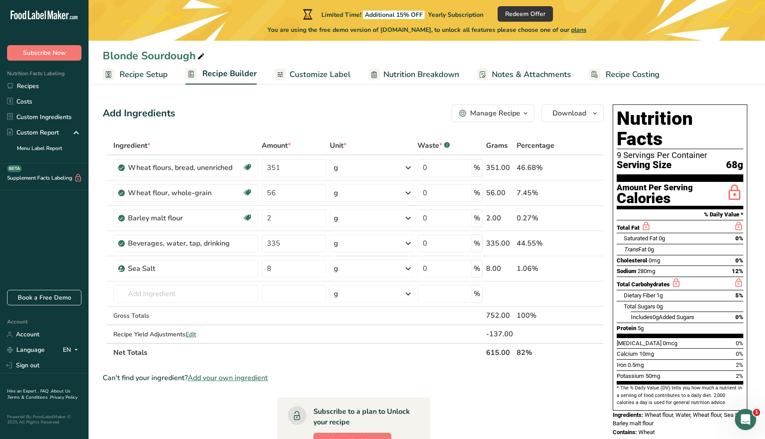
click at [298, 75] on span "Customize Label" at bounding box center [320, 75] width 61 height 12
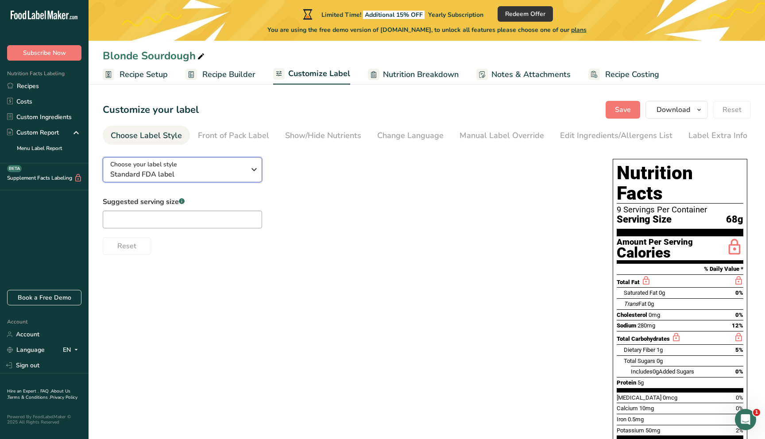
click at [252, 173] on icon "button" at bounding box center [254, 170] width 11 height 16
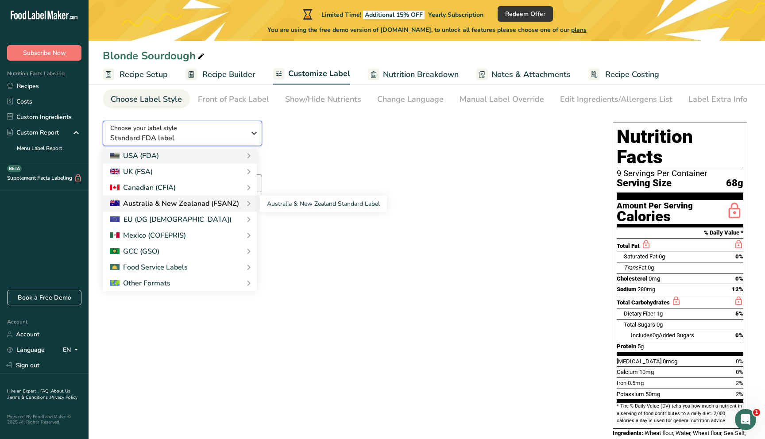
scroll to position [43, 0]
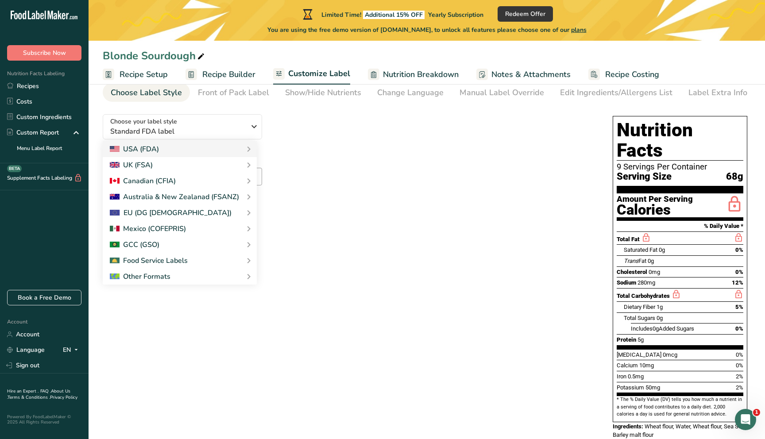
click at [333, 174] on div "Suggested serving size .a-a{fill:#347362;}.b-a{fill:#fff;} Reset" at bounding box center [349, 183] width 492 height 58
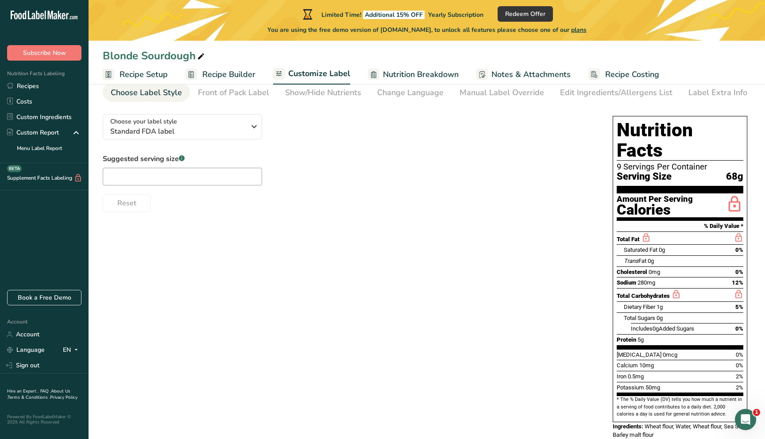
scroll to position [0, 0]
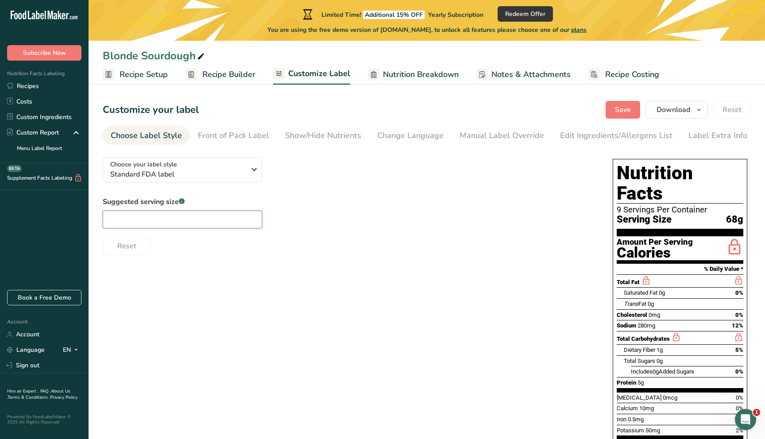
click at [180, 197] on input "text" at bounding box center [182, 220] width 159 height 18
type input "1 Slice"
click at [220, 197] on div "Choose your label style Standard FDA label USA (FDA) Standard FDA label Tabular…" at bounding box center [427, 325] width 648 height 350
click at [271, 191] on div "Choose your label style Standard FDA label USA (FDA) Standard FDA label Tabular…" at bounding box center [349, 202] width 492 height 105
click at [232, 134] on div "Front of Pack Label" at bounding box center [233, 136] width 71 height 12
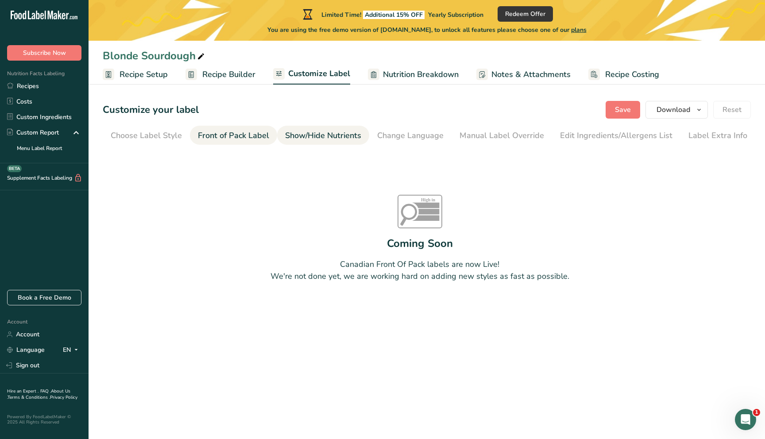
click at [328, 134] on div "Show/Hide Nutrients" at bounding box center [323, 136] width 76 height 12
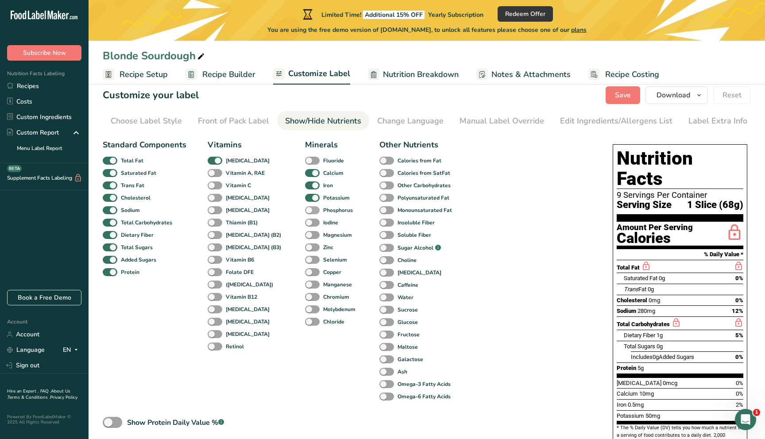
scroll to position [12, 0]
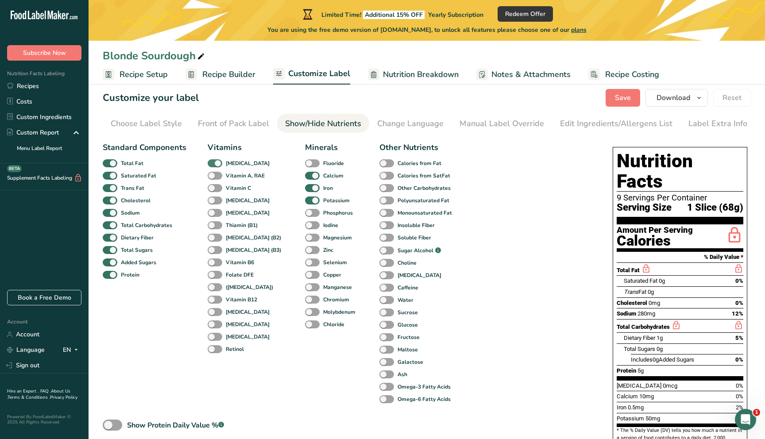
click at [217, 166] on span at bounding box center [215, 163] width 15 height 8
click at [213, 166] on input "Vitamin D" at bounding box center [211, 163] width 6 height 6
click at [214, 162] on span at bounding box center [215, 163] width 15 height 8
click at [213, 162] on input "Vitamin D" at bounding box center [211, 163] width 6 height 6
checkbox input "true"
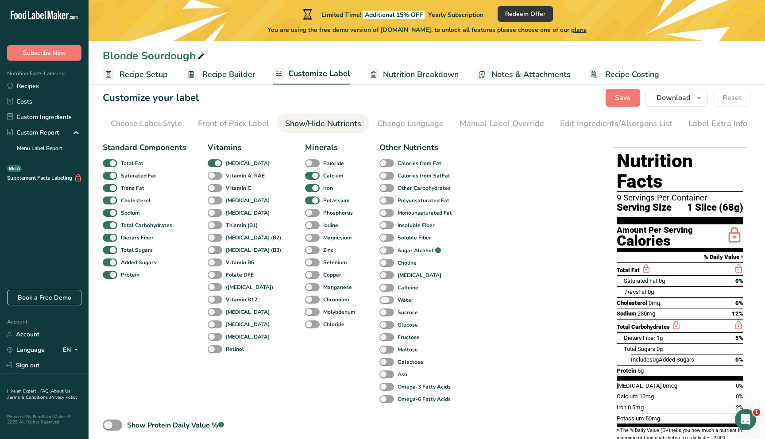
click at [377, 197] on span "Water" at bounding box center [403, 300] width 19 height 8
click at [377, 197] on input "Water" at bounding box center [382, 300] width 6 height 6
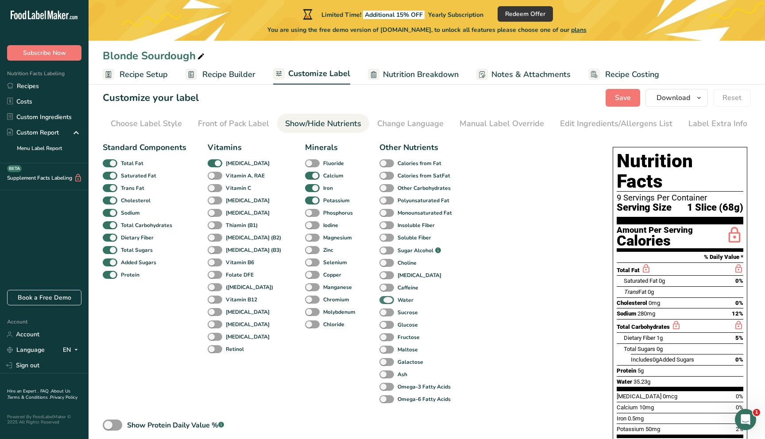
click at [377, 197] on span at bounding box center [386, 300] width 15 height 8
click at [377, 197] on input "Water" at bounding box center [382, 300] width 6 height 6
checkbox input "false"
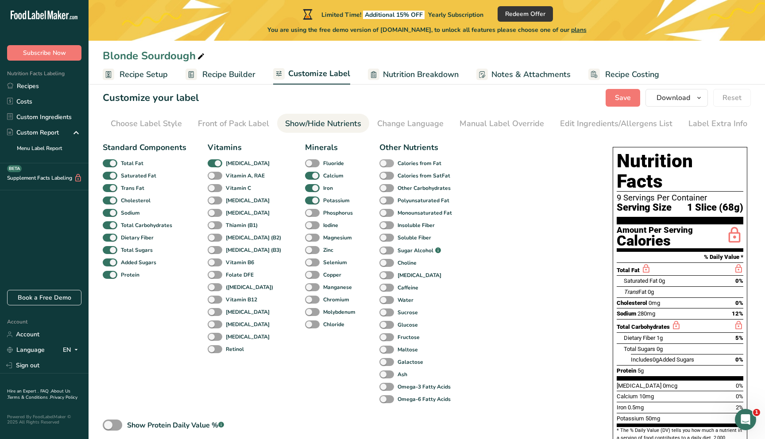
click at [377, 164] on b "Calories from Fat" at bounding box center [420, 163] width 44 height 8
click at [377, 164] on input "Calories from Fat" at bounding box center [382, 163] width 6 height 6
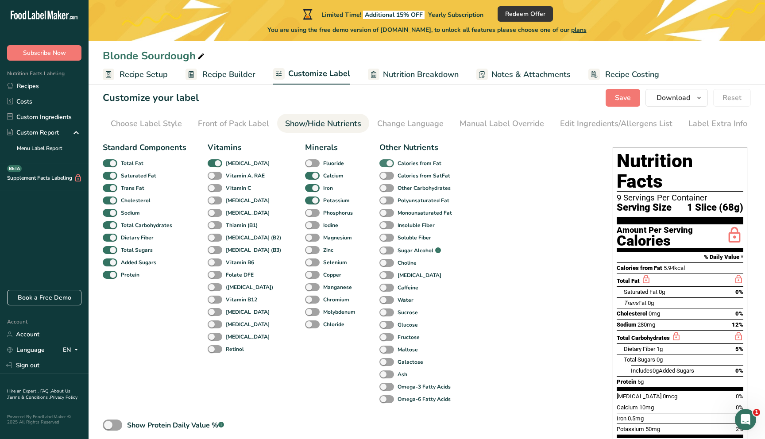
click at [377, 164] on b "Calories from Fat" at bounding box center [420, 163] width 44 height 8
click at [377, 164] on input "Calories from Fat" at bounding box center [382, 163] width 6 height 6
checkbox input "false"
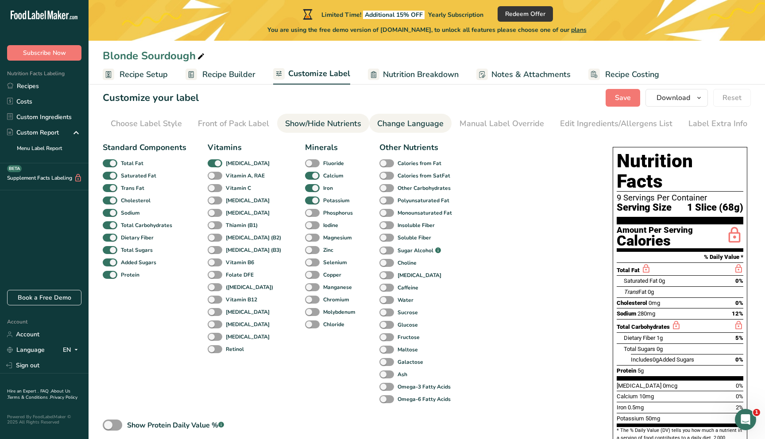
click at [377, 123] on div "Change Language" at bounding box center [410, 124] width 66 height 12
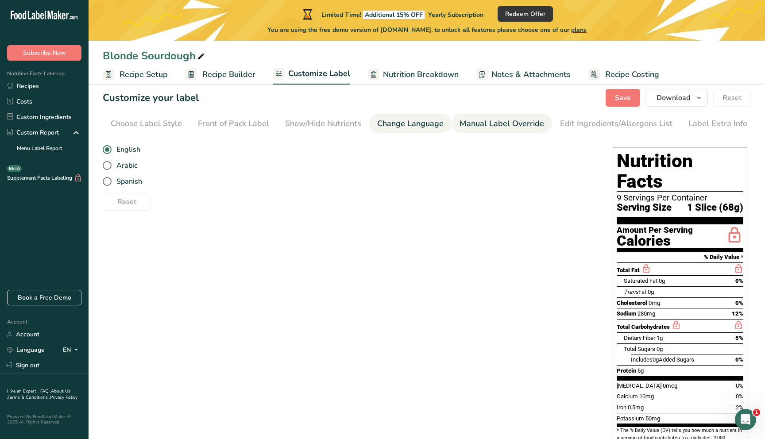
click at [377, 127] on div "Manual Label Override" at bounding box center [502, 124] width 85 height 12
type input "1 Slice (68g)"
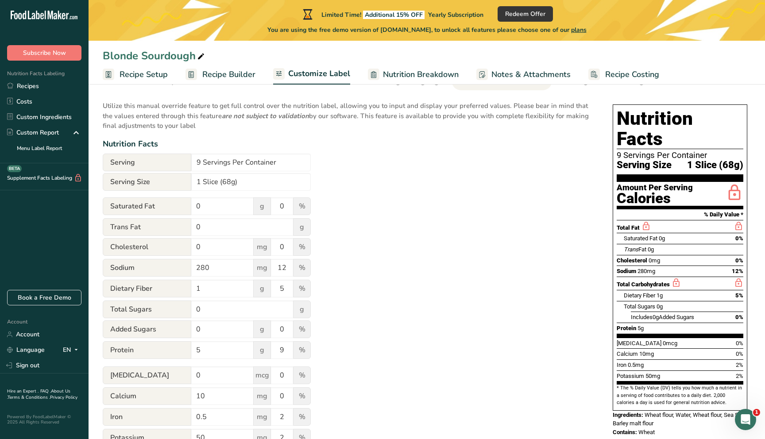
scroll to position [55, 0]
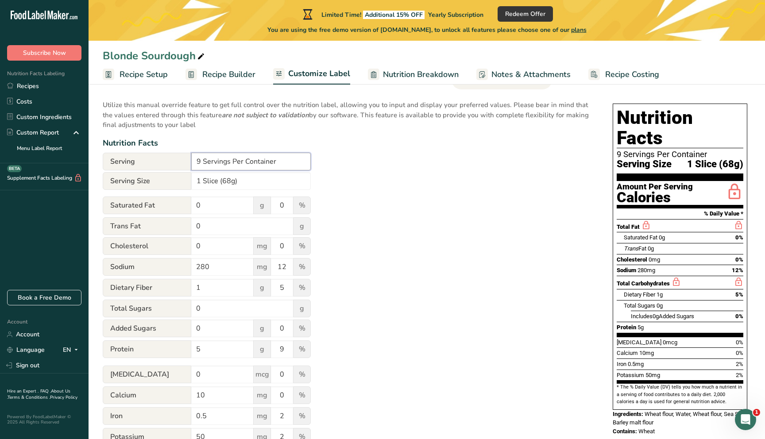
click at [285, 159] on input "9 Servings Per Container" at bounding box center [251, 162] width 120 height 18
drag, startPoint x: 286, startPoint y: 162, endPoint x: 246, endPoint y: 162, distance: 40.3
click at [246, 162] on input "9 Servings Per Container" at bounding box center [251, 162] width 120 height 18
click at [287, 159] on input "9 Servings Per Container" at bounding box center [251, 162] width 120 height 18
type input "Around 9 Slices Per Loaf"
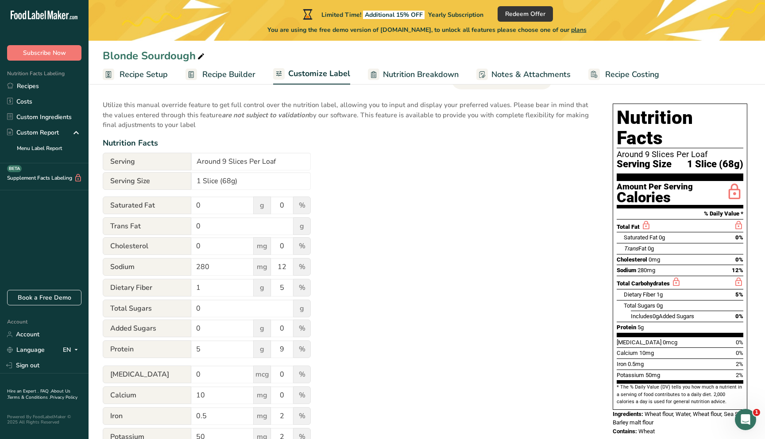
click at [355, 181] on div "Utilize this manual override feature to get full control over the nutrition lab…" at bounding box center [349, 281] width 492 height 372
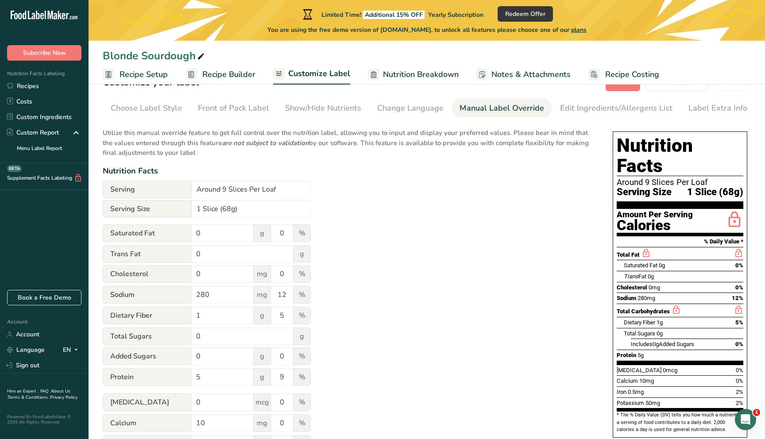
scroll to position [27, 0]
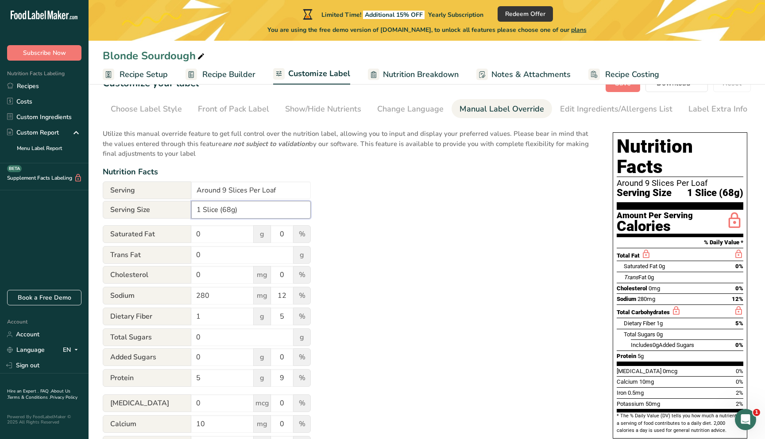
click at [278, 197] on input "1 Slice (68g)" at bounding box center [251, 210] width 120 height 18
click at [377, 197] on div "Utilize this manual override feature to get full control over the nutrition lab…" at bounding box center [349, 310] width 492 height 372
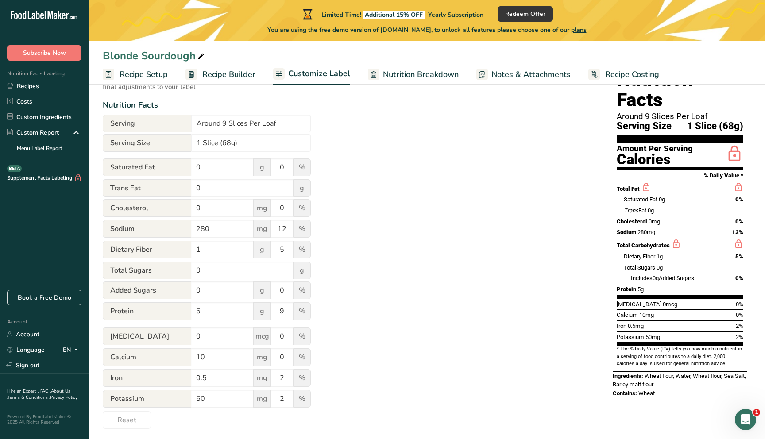
scroll to position [97, 0]
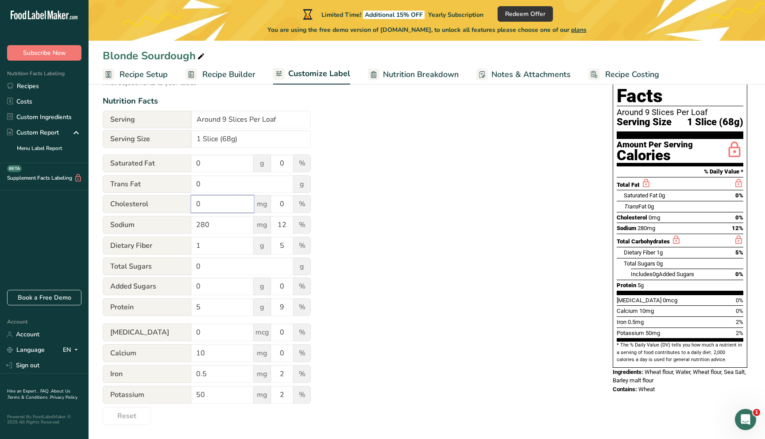
click at [228, 197] on input "0" at bounding box center [222, 204] width 62 height 18
click at [367, 197] on div "Utilize this manual override feature to get full control over the nutrition lab…" at bounding box center [349, 239] width 492 height 372
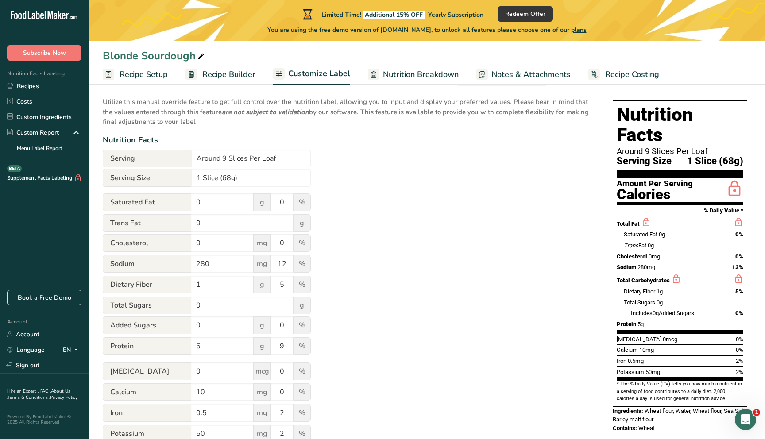
scroll to position [0, 0]
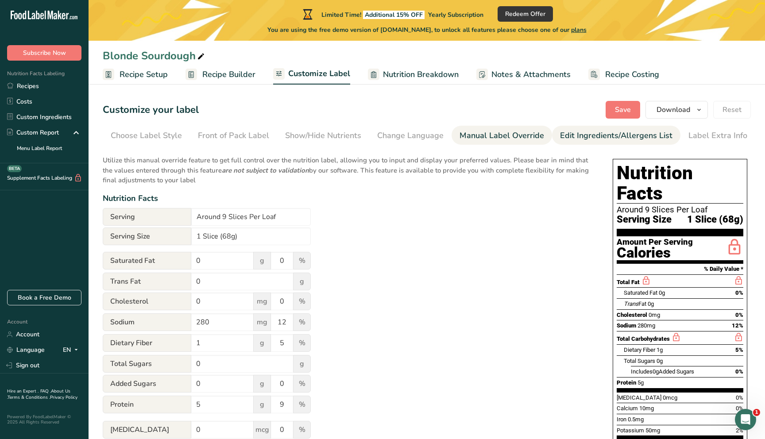
click at [377, 129] on link "Edit Ingredients/Allergens List" at bounding box center [616, 136] width 112 height 20
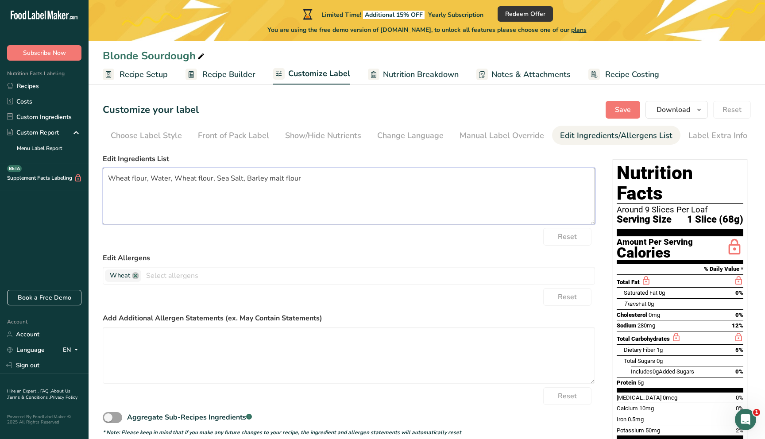
click at [298, 177] on textarea "Wheat flour, Water, Wheat flour, Sea Salt, Barley malt flour" at bounding box center [349, 196] width 492 height 57
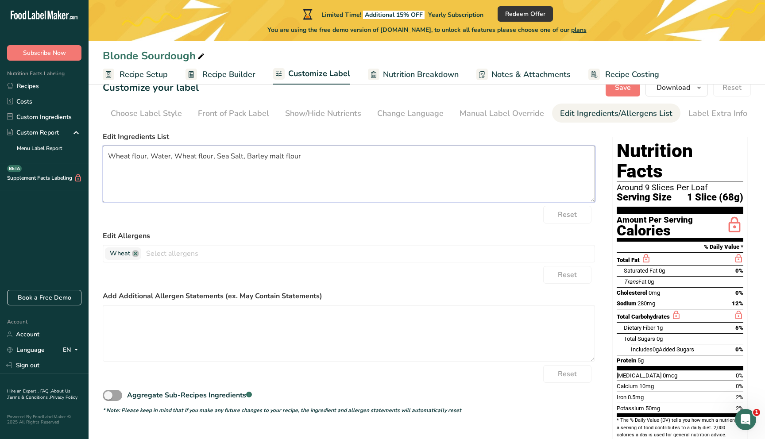
scroll to position [54, 0]
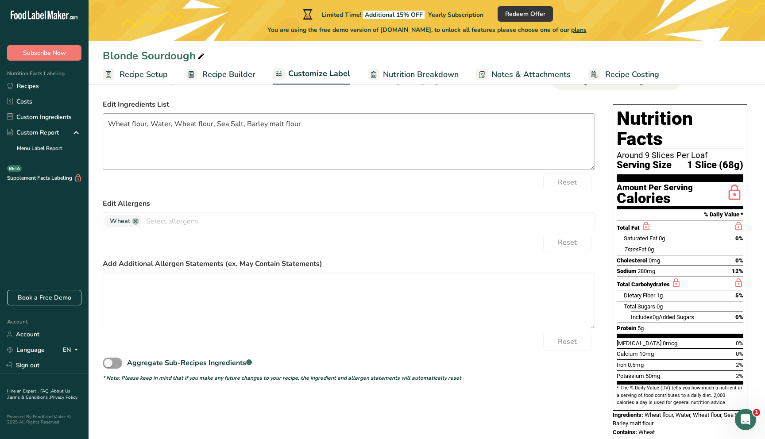
click at [306, 183] on div "Reset" at bounding box center [349, 183] width 492 height 18
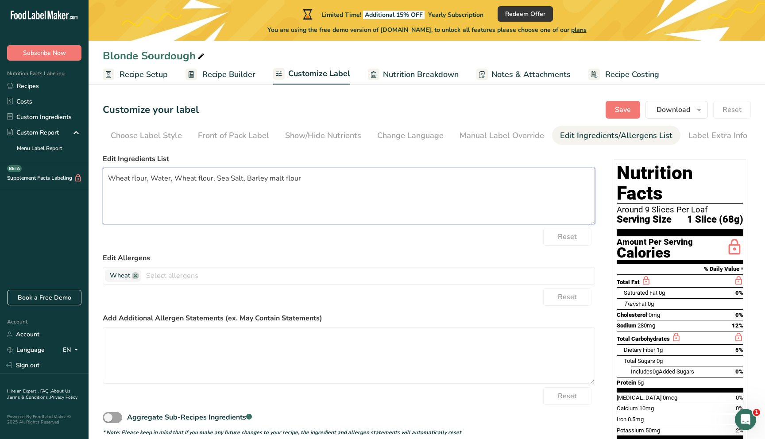
click at [317, 189] on textarea "Wheat flour, Water, Wheat flour, Sea Salt, Barley malt flour" at bounding box center [349, 196] width 492 height 57
drag, startPoint x: 334, startPoint y: 180, endPoint x: 146, endPoint y: 178, distance: 188.6
click at [146, 178] on textarea "Bread Flour (locally milled, unbleached), Whole Wheat Flour" at bounding box center [349, 196] width 492 height 57
click at [241, 178] on textarea "Wheat Flour, Whole Wheat Flour, Water, Sea Salt" at bounding box center [349, 196] width 492 height 57
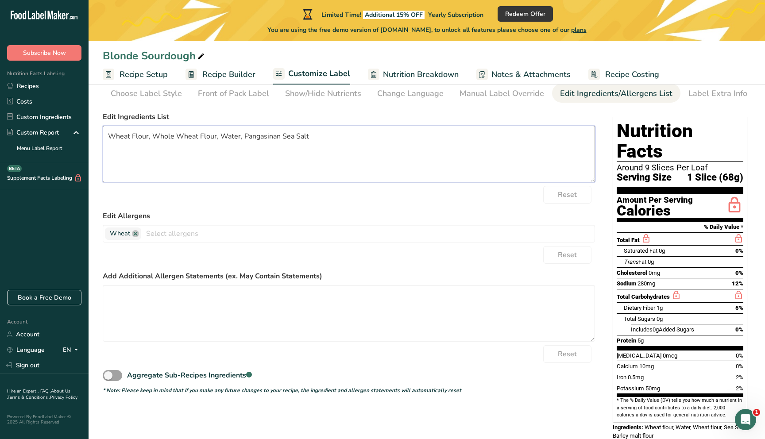
scroll to position [54, 0]
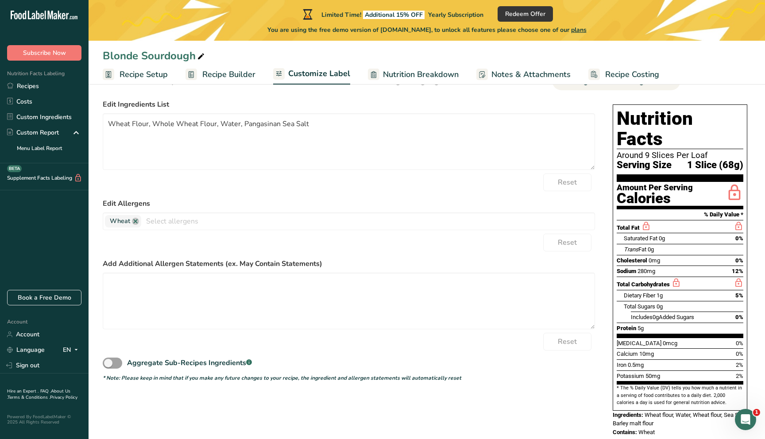
click at [290, 171] on form "Edit Ingredients List Wheat Flour, Whole Wheat Flour, Water, Pangasinan Sea Sal…" at bounding box center [349, 240] width 492 height 283
click at [290, 184] on div "Reset" at bounding box center [349, 183] width 492 height 18
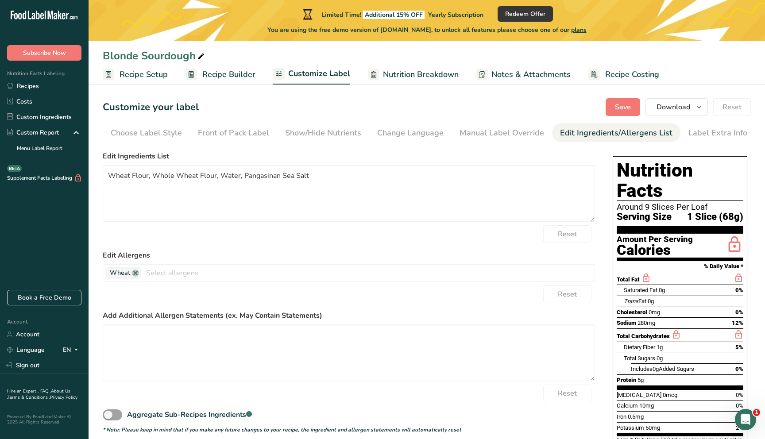
scroll to position [0, 0]
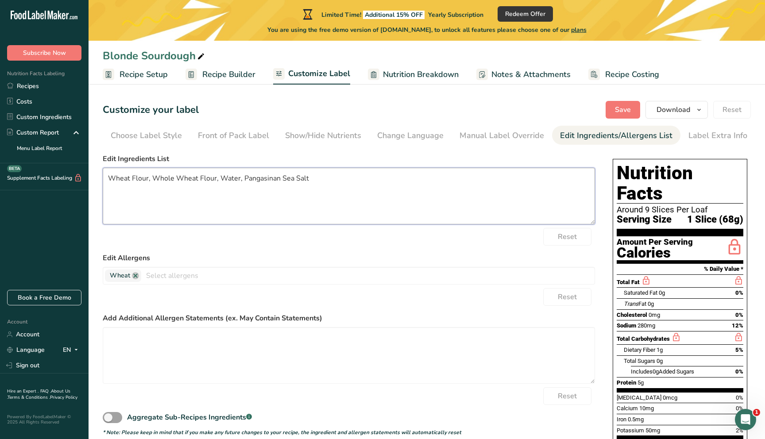
click at [146, 182] on textarea "Wheat Flour, Whole Wheat Flour, Water, Pangasinan Sea Salt" at bounding box center [349, 196] width 492 height 57
click at [147, 181] on textarea "Wheat Flour, Whole Wheat Flour, Water, Pangasinan Sea Salt" at bounding box center [349, 196] width 492 height 57
click at [258, 181] on textarea "Wheat Flour (unbleached), Whole Wheat Flour, Water, Pangasinan Sea Salt" at bounding box center [349, 196] width 492 height 57
click at [297, 192] on textarea "Wheat Flour (unbleached), Whole Wheat Flour (unbleached), Water, Pangasinan Sea…" at bounding box center [349, 196] width 492 height 57
type textarea "Wheat Flour (unbleached), Whole Wheat Flour (unbleached), Water, Pangasinan Sea…"
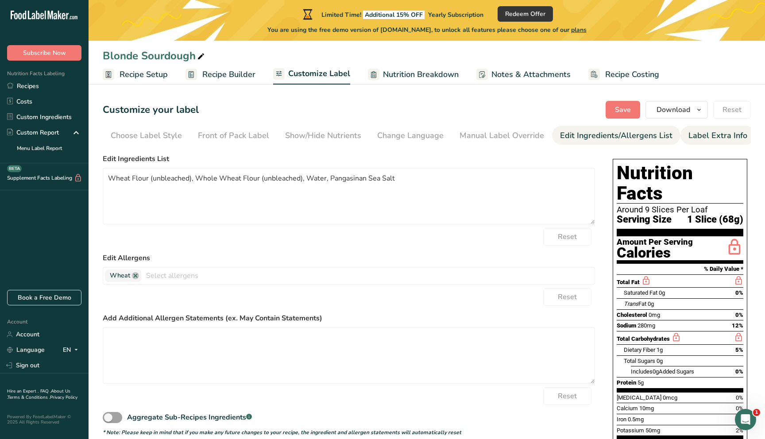
click at [377, 134] on div "Label Extra Info" at bounding box center [717, 136] width 59 height 12
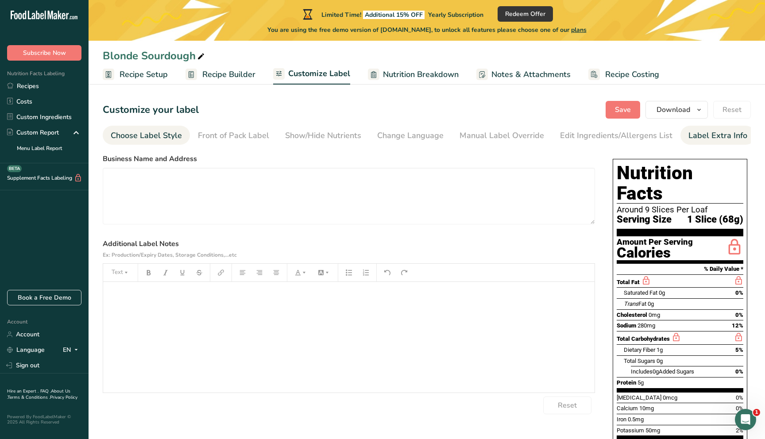
click at [147, 138] on div "Choose Label Style" at bounding box center [146, 136] width 71 height 12
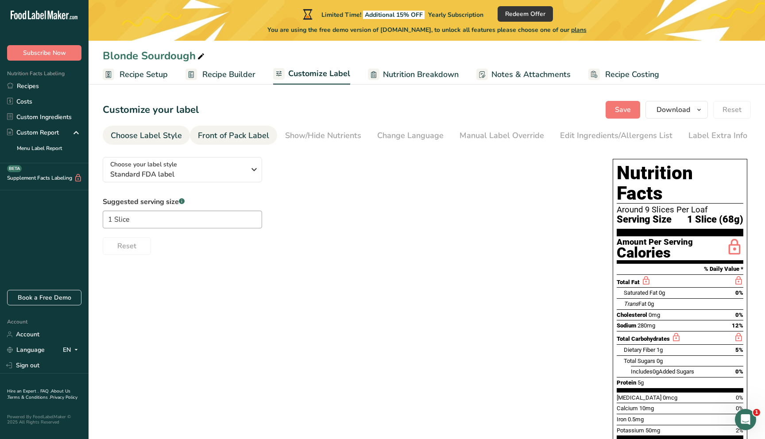
click at [213, 137] on div "Front of Pack Label" at bounding box center [233, 136] width 71 height 12
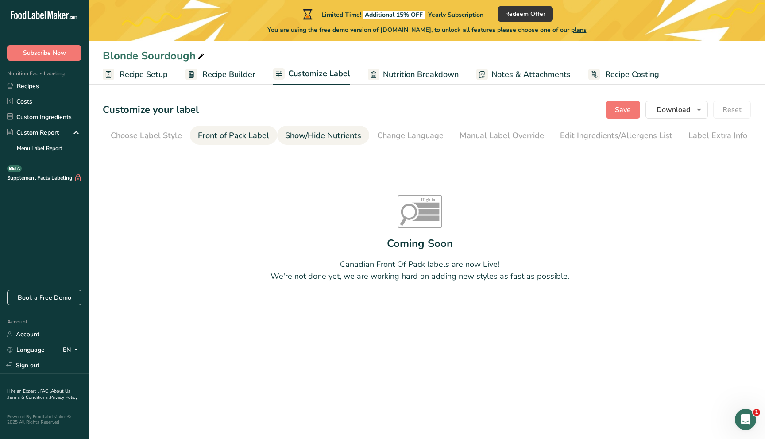
click at [314, 143] on link "Show/Hide Nutrients" at bounding box center [323, 136] width 76 height 20
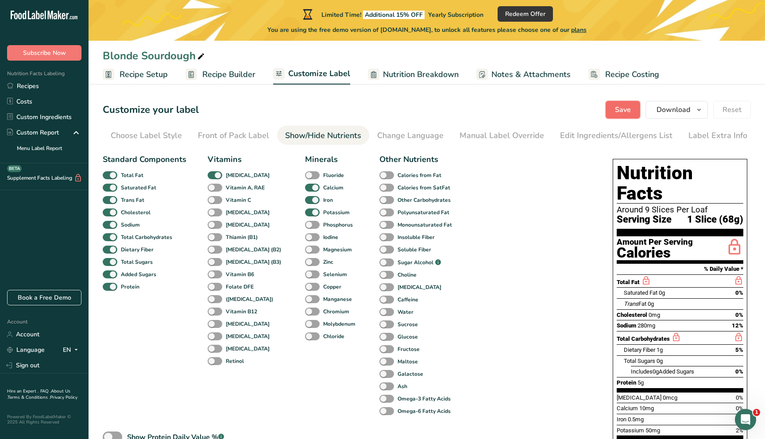
click at [377, 102] on button "Save" at bounding box center [623, 110] width 35 height 18
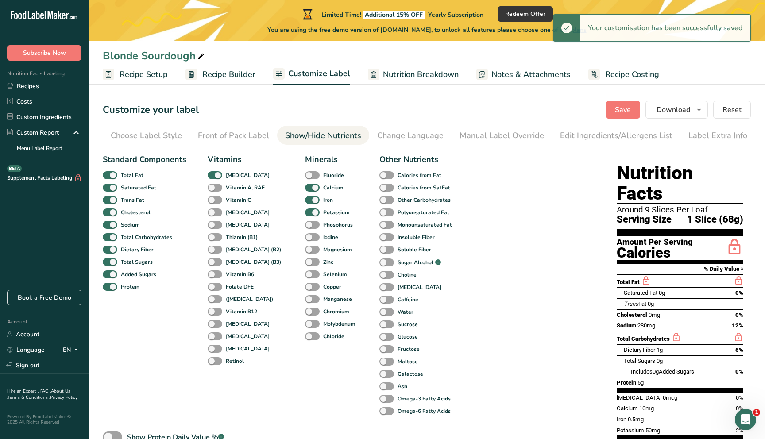
click at [154, 77] on span "Recipe Setup" at bounding box center [144, 75] width 48 height 12
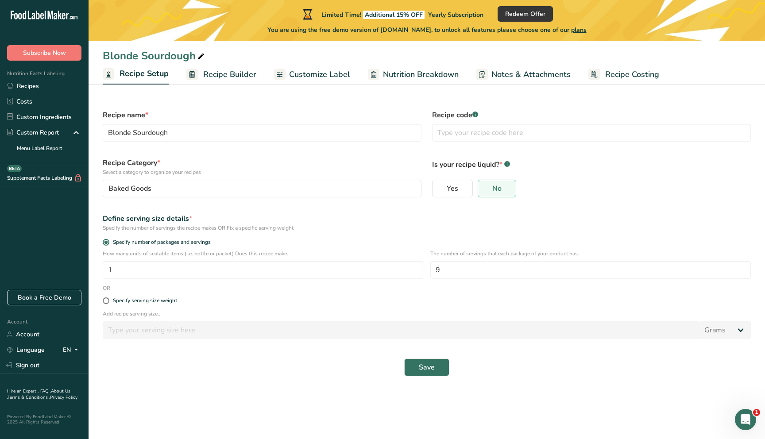
click at [221, 77] on span "Recipe Builder" at bounding box center [229, 75] width 53 height 12
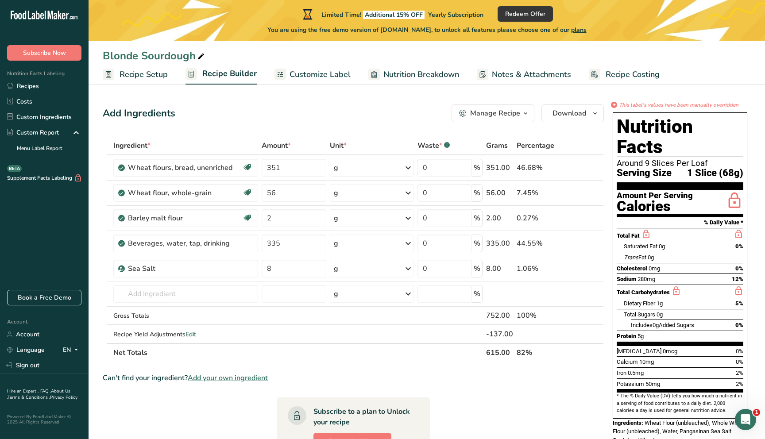
click at [144, 77] on span "Recipe Setup" at bounding box center [144, 75] width 48 height 12
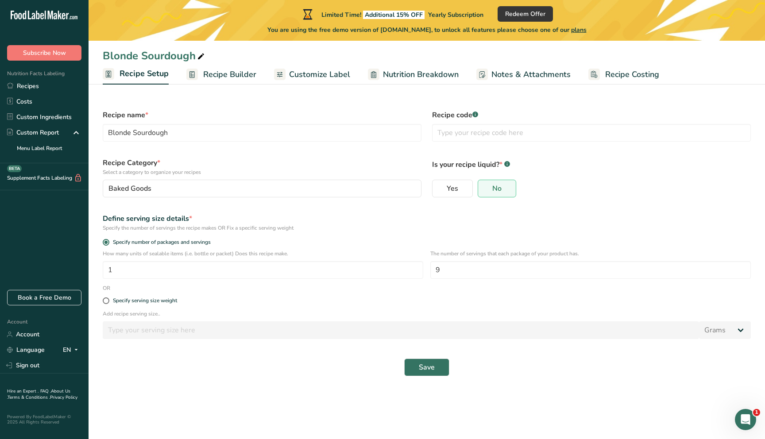
click at [213, 73] on span "Recipe Builder" at bounding box center [229, 75] width 53 height 12
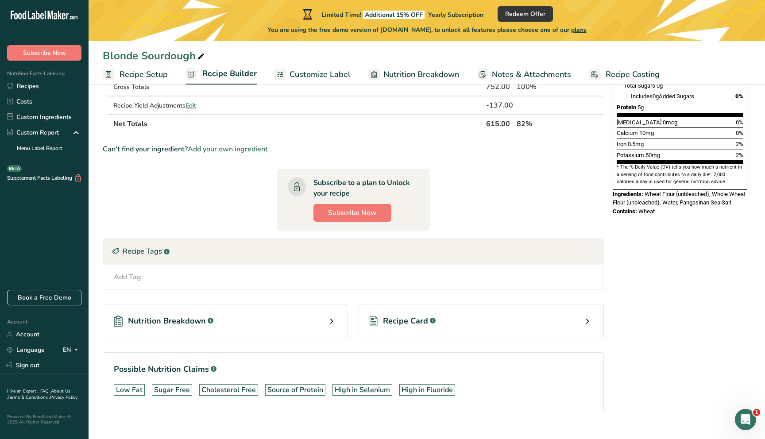
scroll to position [243, 0]
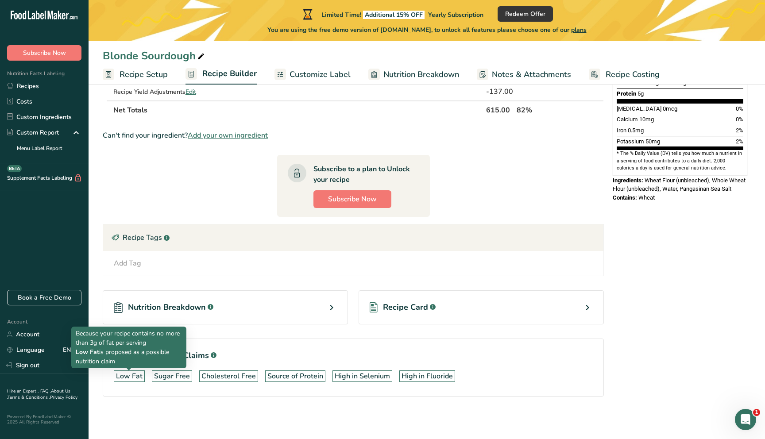
click at [132, 197] on div "Low Fat" at bounding box center [129, 376] width 27 height 11
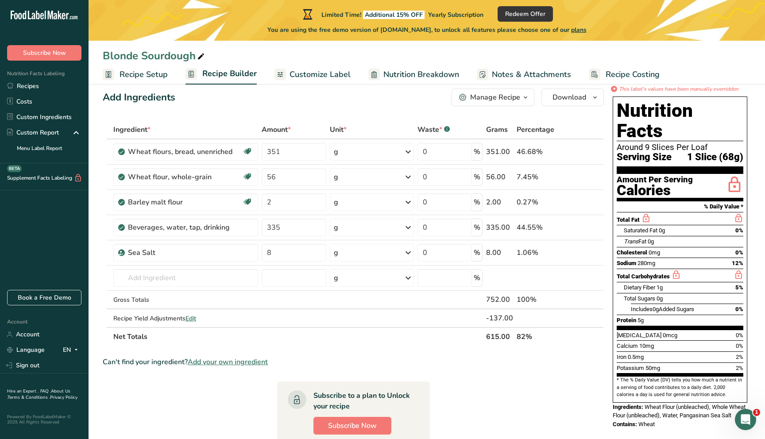
scroll to position [0, 0]
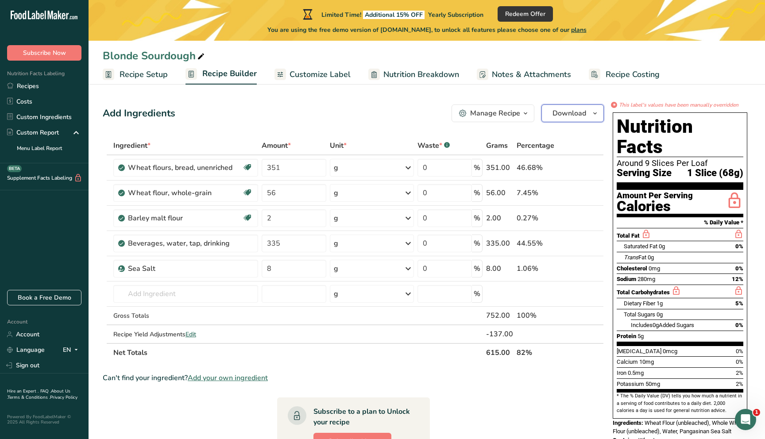
click at [377, 115] on span "Download" at bounding box center [570, 113] width 34 height 11
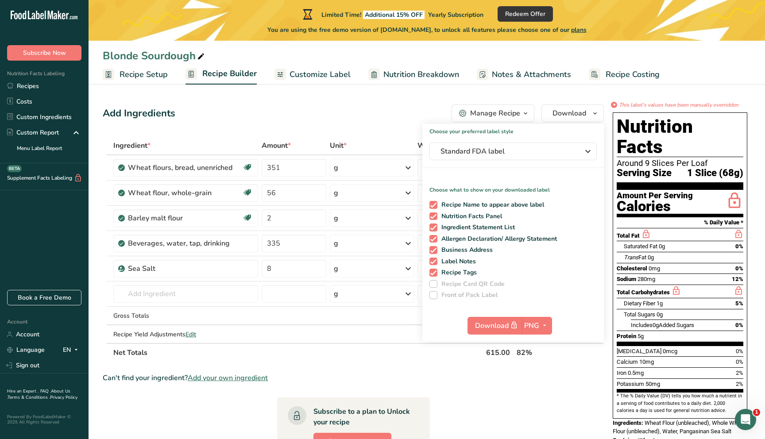
click at [377, 111] on div "Add Ingredients Manage Recipe Delete Recipe Duplicate Recipe Scale Recipe Save …" at bounding box center [353, 113] width 501 height 18
